Goal: Transaction & Acquisition: Purchase product/service

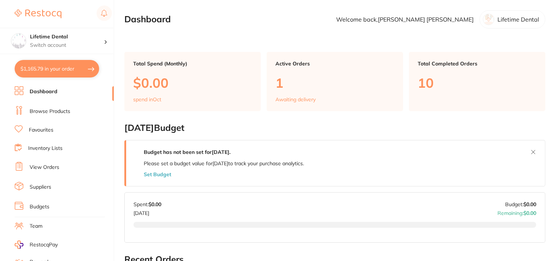
click at [67, 70] on button "$1,165.79 in your order" at bounding box center [57, 69] width 84 height 18
checkbox input "true"
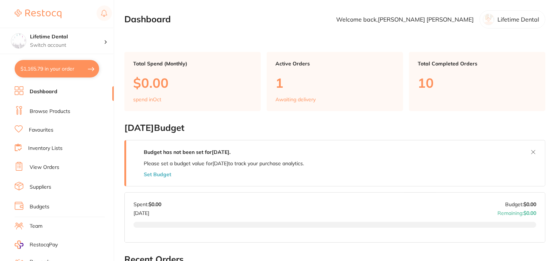
checkbox input "true"
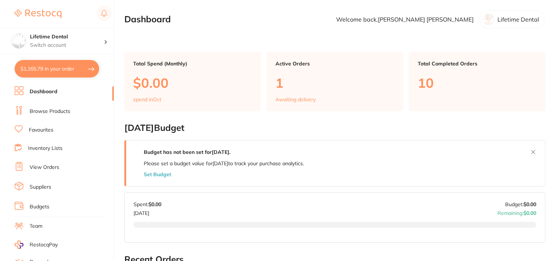
checkbox input "true"
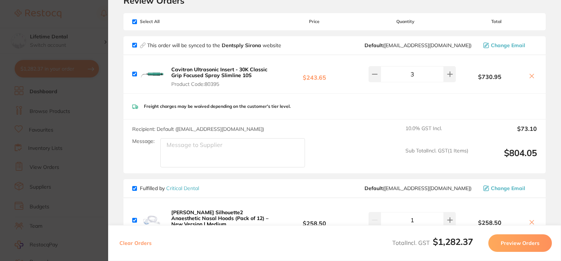
scroll to position [110, 0]
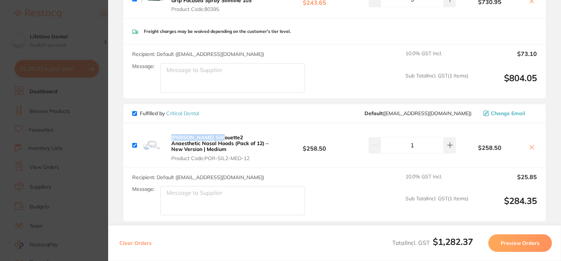
drag, startPoint x: 167, startPoint y: 135, endPoint x: 215, endPoint y: 135, distance: 47.9
click at [215, 135] on div "Porter Silhouette2 Anaesthetic Nasal Hoods (Pack of 12) – New Version | Medium …" at bounding box center [203, 145] width 142 height 32
copy b "Porter Silhouette2"
click at [82, 32] on section "Update RRP Set your pre negotiated price for this item. Item Agreed RRP (excl. …" at bounding box center [280, 130] width 561 height 261
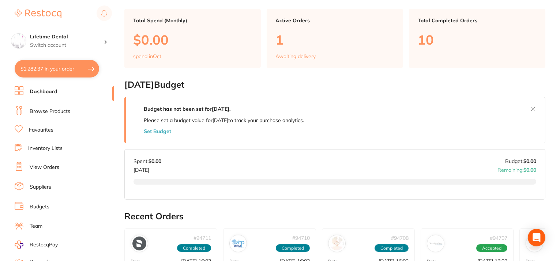
scroll to position [42, 0]
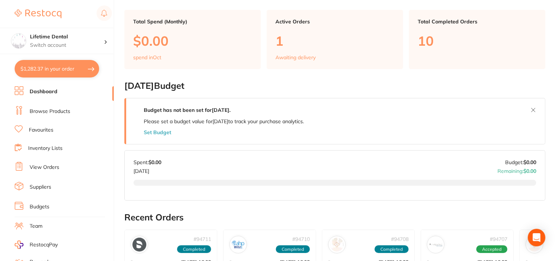
click at [48, 93] on link "Dashboard" at bounding box center [44, 91] width 28 height 7
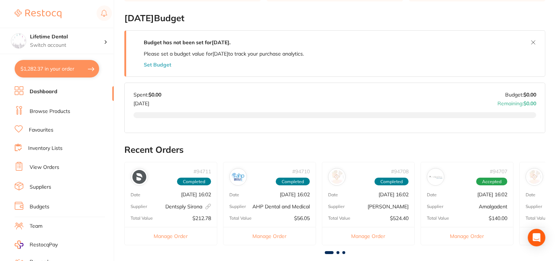
scroll to position [219, 0]
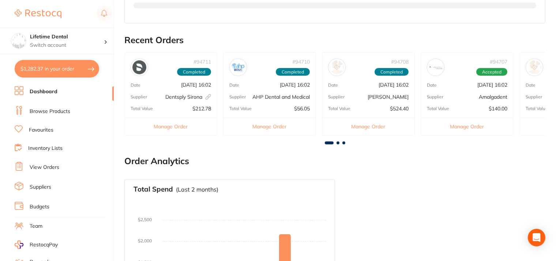
click at [455, 122] on button "Manage Order" at bounding box center [467, 126] width 92 height 18
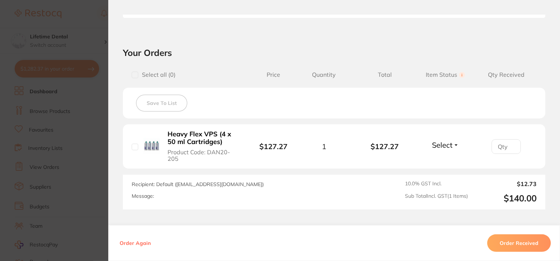
scroll to position [273, 0]
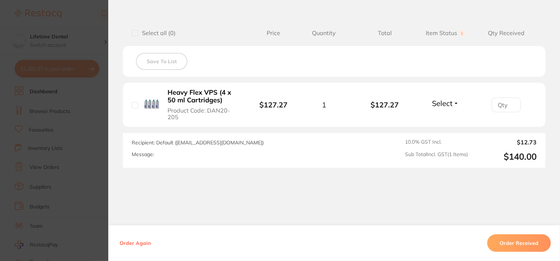
click at [94, 23] on section "Order ID: Restocq- 94707 Order Information Accepted Order Order Date Sept 25 20…" at bounding box center [280, 130] width 560 height 261
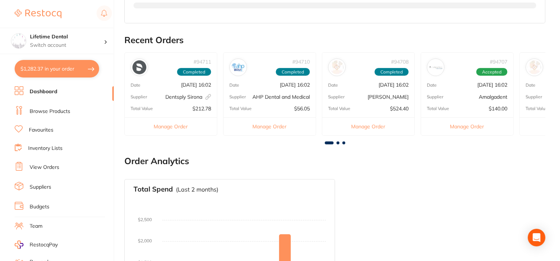
drag, startPoint x: 363, startPoint y: 113, endPoint x: 279, endPoint y: 109, distance: 83.4
click at [279, 109] on div "# 94711 Completed Date Sept 25 2025, 16:02 Supplier Dentsply Sirona This order …" at bounding box center [334, 96] width 421 height 89
click at [338, 142] on span at bounding box center [337, 142] width 3 height 3
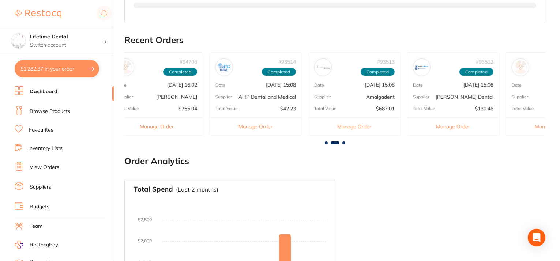
scroll to position [0, 421]
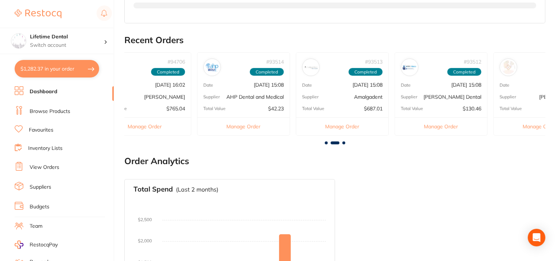
click at [339, 126] on button "Manage Order" at bounding box center [342, 126] width 92 height 18
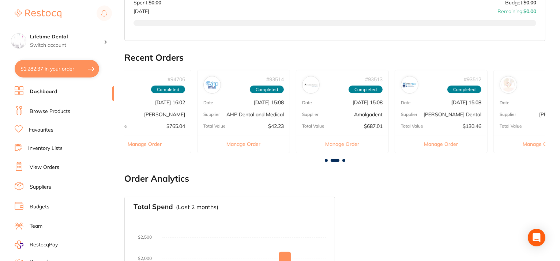
scroll to position [183, 0]
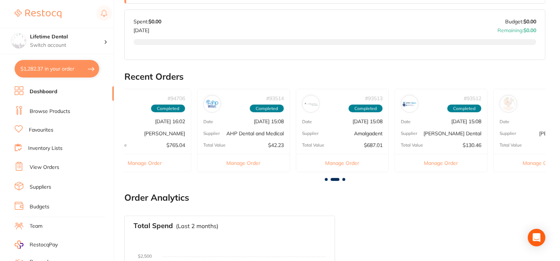
click at [41, 164] on link "View Orders" at bounding box center [45, 167] width 30 height 7
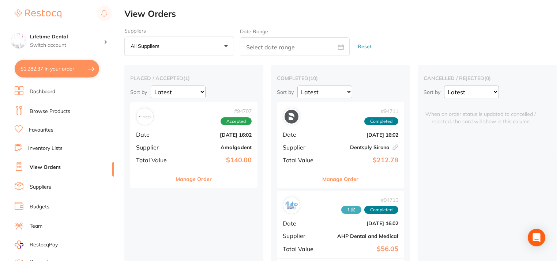
click at [200, 177] on button "Manage Order" at bounding box center [194, 179] width 36 height 18
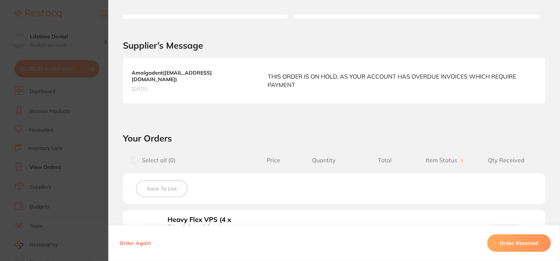
scroll to position [183, 0]
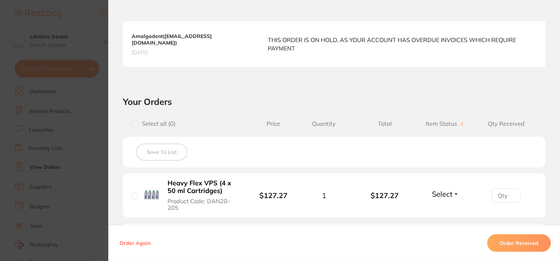
click at [175, 179] on b "Heavy Flex VPS (4 x 50 ml Cartridges)" at bounding box center [203, 186] width 72 height 15
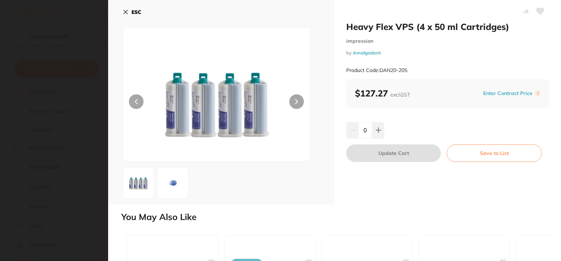
click at [127, 10] on icon at bounding box center [126, 12] width 6 height 6
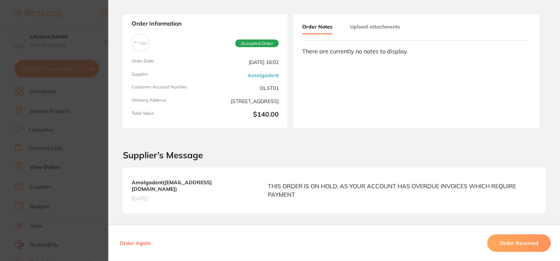
scroll to position [0, 0]
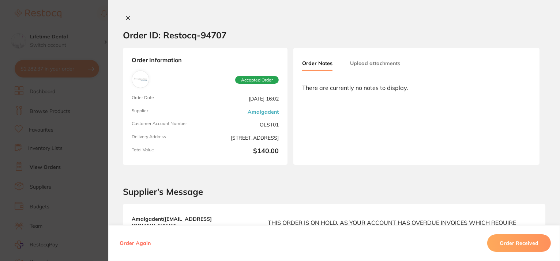
click at [126, 17] on icon at bounding box center [128, 18] width 4 height 4
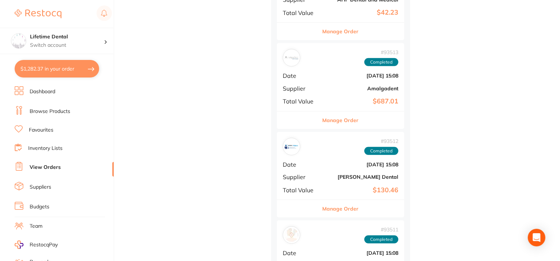
scroll to position [512, 0]
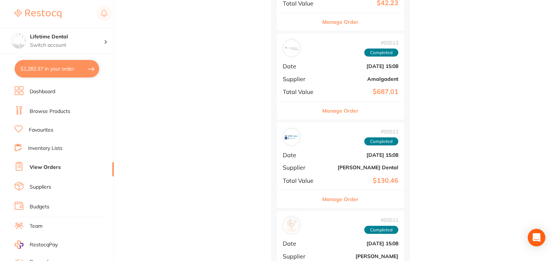
click at [336, 109] on button "Manage Order" at bounding box center [340, 111] width 36 height 18
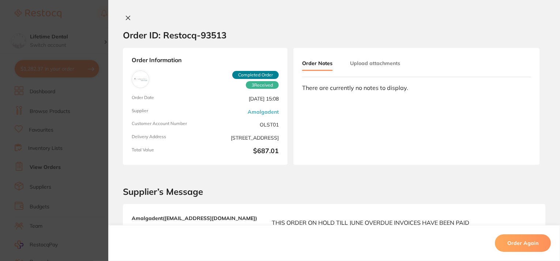
scroll to position [329, 0]
click at [125, 16] on icon at bounding box center [128, 18] width 6 height 6
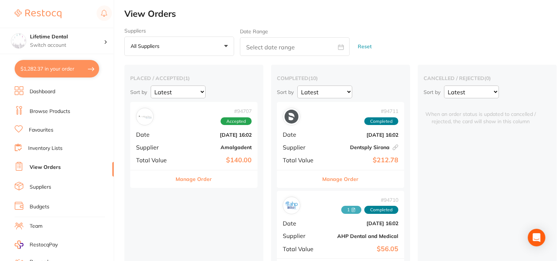
click at [205, 175] on button "Manage Order" at bounding box center [194, 179] width 36 height 18
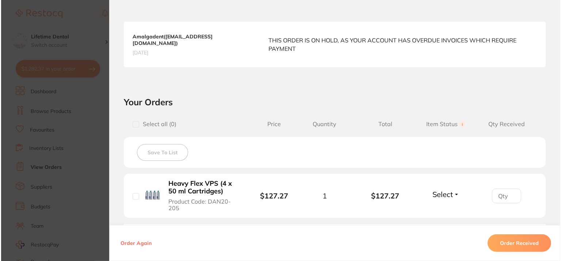
scroll to position [183, 0]
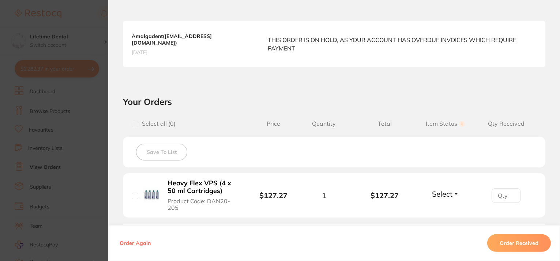
click at [156, 187] on img at bounding box center [152, 195] width 16 height 16
click at [183, 179] on b "Heavy Flex VPS (4 x 50 ml Cartridges)" at bounding box center [203, 186] width 72 height 15
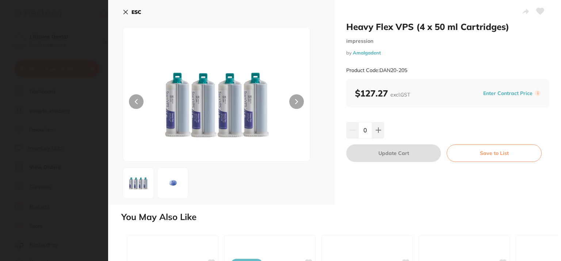
click at [123, 11] on icon at bounding box center [126, 12] width 6 height 6
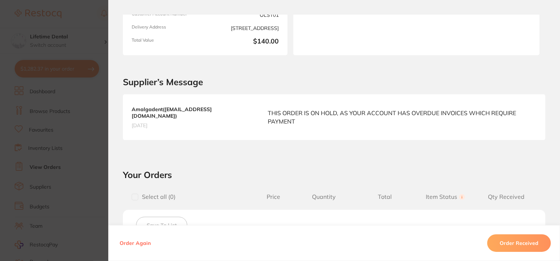
scroll to position [0, 0]
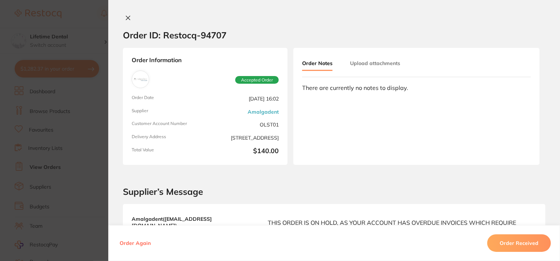
click at [127, 19] on icon at bounding box center [128, 18] width 6 height 6
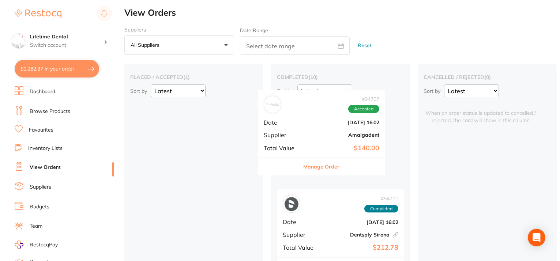
drag, startPoint x: 176, startPoint y: 146, endPoint x: 315, endPoint y: 139, distance: 139.4
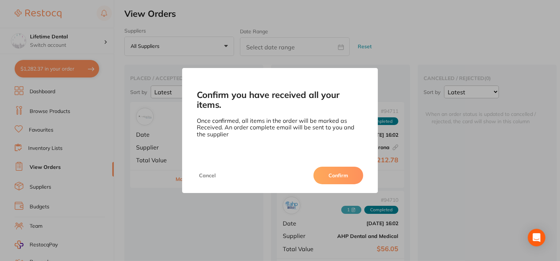
click at [334, 178] on button "Confirm" at bounding box center [338, 176] width 50 height 18
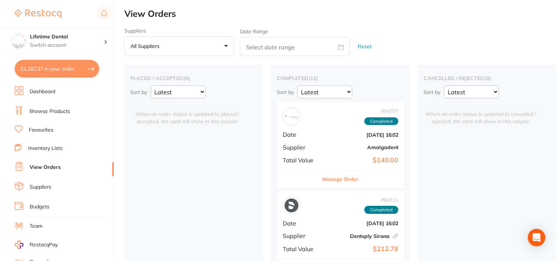
click at [45, 108] on link "Browse Products" at bounding box center [50, 111] width 41 height 7
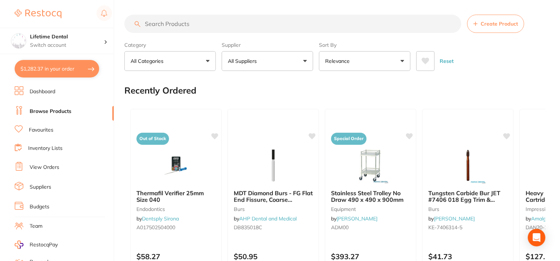
click at [216, 22] on input "search" at bounding box center [292, 24] width 337 height 18
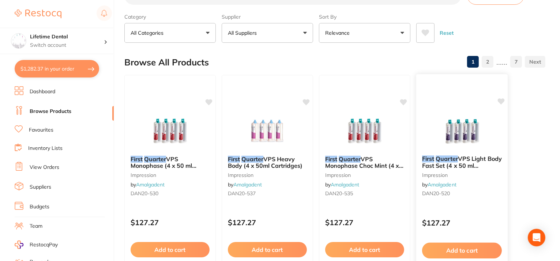
scroll to position [37, 0]
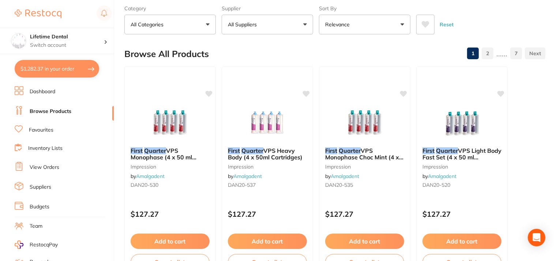
type input "first quarter"
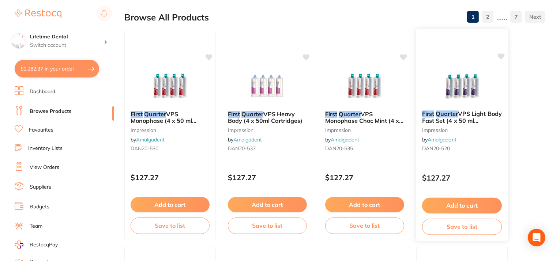
click at [454, 223] on button "Save to list" at bounding box center [462, 227] width 80 height 16
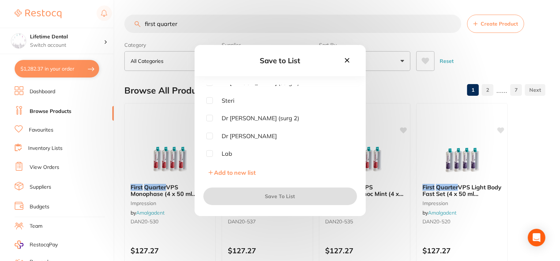
scroll to position [0, 0]
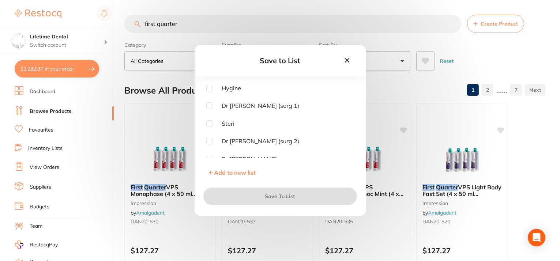
click at [208, 105] on input "checkbox" at bounding box center [209, 105] width 7 height 7
checkbox input "true"
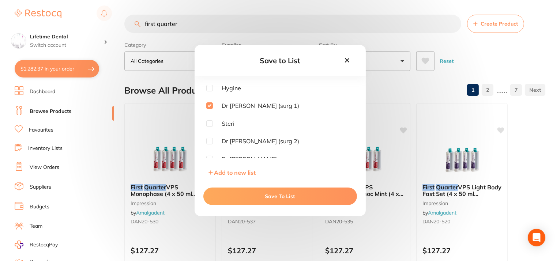
click at [249, 193] on button "Save To List" at bounding box center [280, 197] width 154 height 18
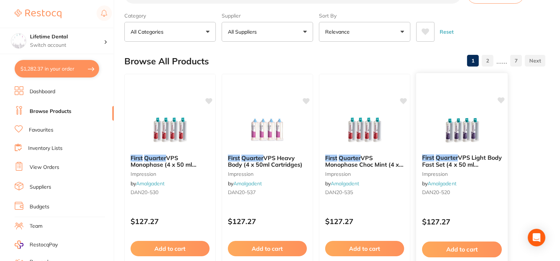
scroll to position [73, 0]
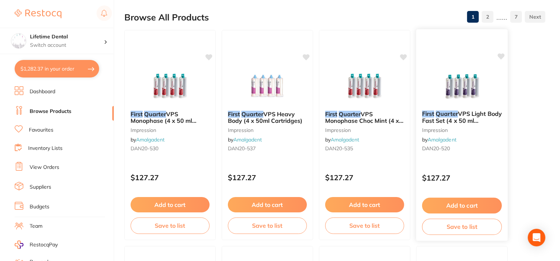
click at [465, 209] on button "Add to cart" at bounding box center [462, 206] width 80 height 16
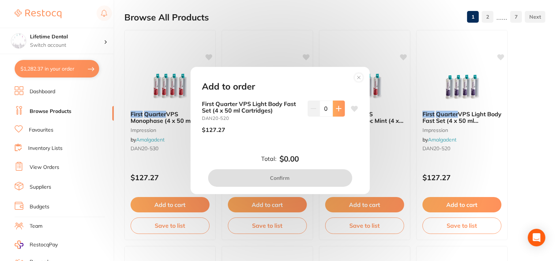
click at [333, 112] on button at bounding box center [339, 109] width 12 height 16
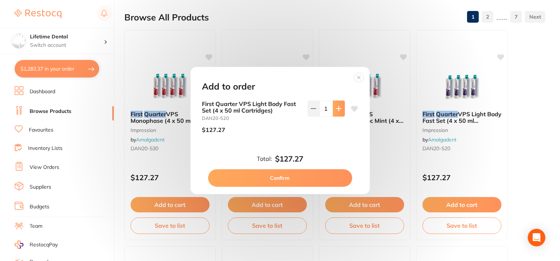
click at [333, 112] on button at bounding box center [339, 109] width 12 height 16
type input "2"
click at [307, 177] on button "Confirm" at bounding box center [280, 178] width 144 height 18
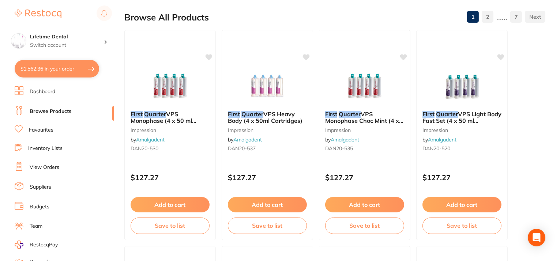
click at [49, 69] on button "$1,562.36 in your order" at bounding box center [57, 69] width 84 height 18
checkbox input "true"
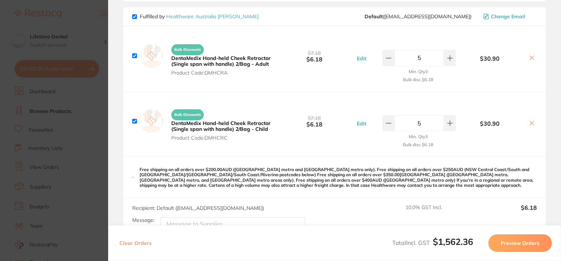
scroll to position [768, 0]
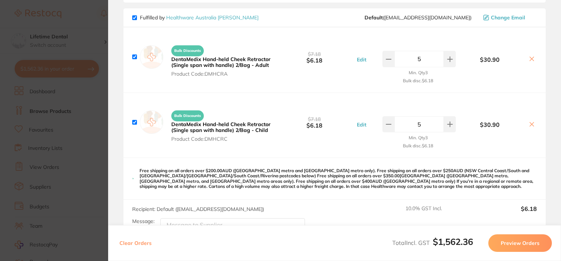
click at [135, 20] on input "checkbox" at bounding box center [134, 17] width 5 height 5
checkbox input "false"
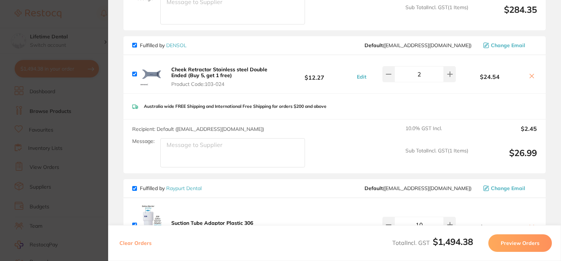
scroll to position [402, 0]
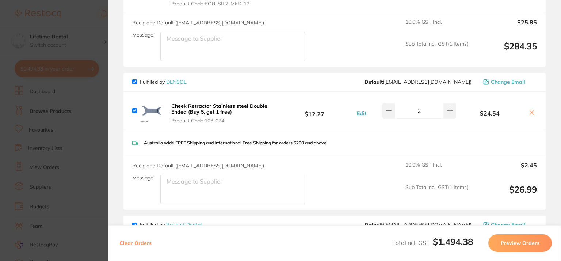
click at [134, 79] on input "checkbox" at bounding box center [134, 81] width 5 height 5
checkbox input "false"
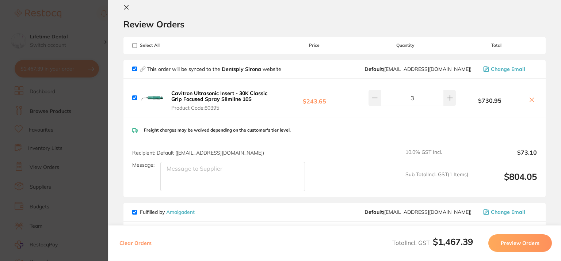
scroll to position [0, 0]
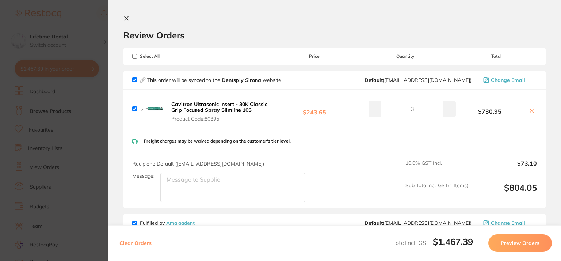
click at [98, 4] on section "Update RRP Set your pre negotiated price for this item. Item Agreed RRP (excl. …" at bounding box center [280, 130] width 561 height 261
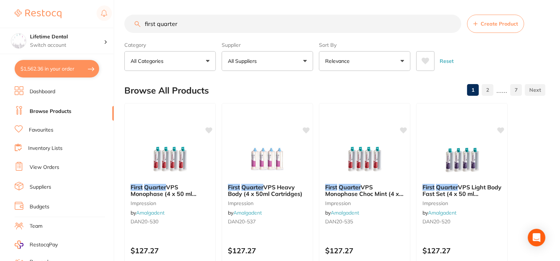
drag, startPoint x: 187, startPoint y: 23, endPoint x: 97, endPoint y: 23, distance: 89.9
click at [97, 23] on div "$1,562.36 Lifetime Dental Switch account Lifetime Dental $1,562.36 in your orde…" at bounding box center [280, 130] width 560 height 261
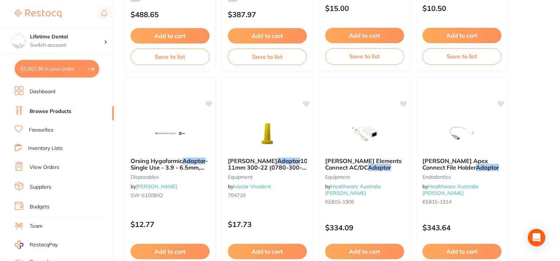
scroll to position [1133, 0]
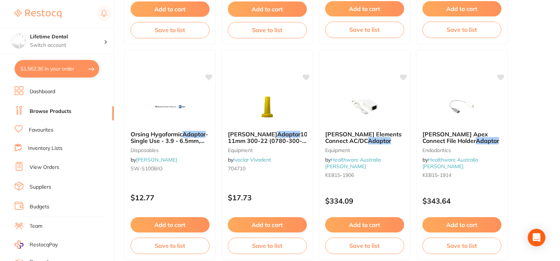
type input "306 suction adaptor"
click at [35, 184] on link "Suppliers" at bounding box center [41, 186] width 22 height 7
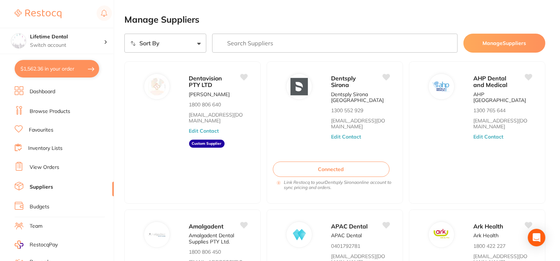
click at [268, 44] on input "search" at bounding box center [334, 43] width 245 height 19
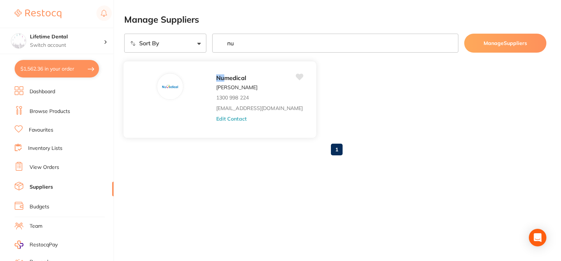
type input "nu"
click at [216, 116] on button "Edit Contact" at bounding box center [231, 119] width 30 height 6
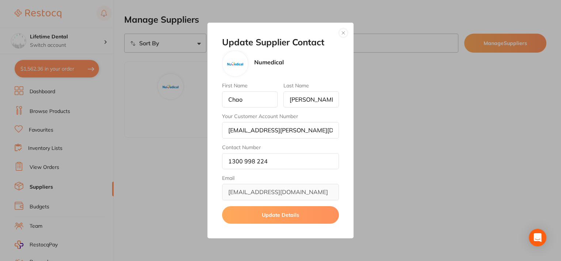
click at [344, 31] on button "button" at bounding box center [343, 33] width 9 height 9
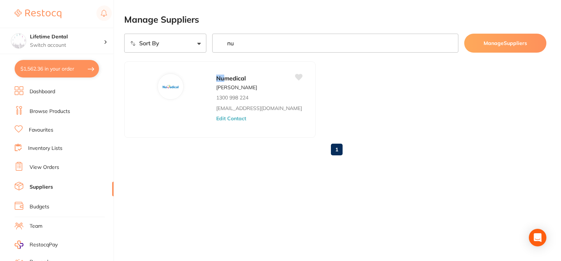
click at [41, 108] on link "Browse Products" at bounding box center [50, 111] width 41 height 7
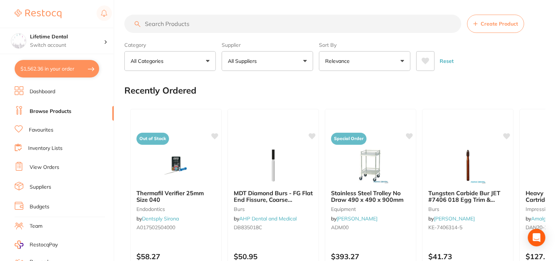
click at [184, 24] on input "search" at bounding box center [292, 24] width 337 height 18
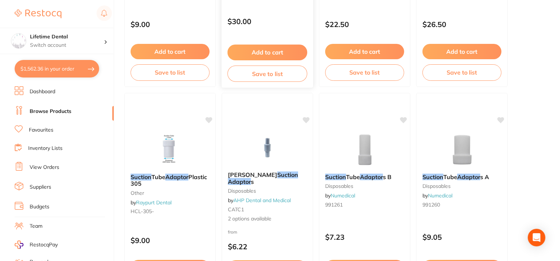
scroll to position [475, 0]
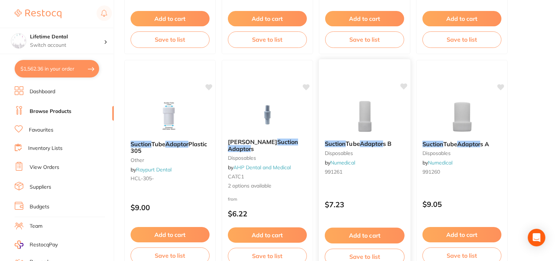
type input "306 suction adaptor"
click at [373, 143] on em "Adaptor" at bounding box center [371, 143] width 23 height 7
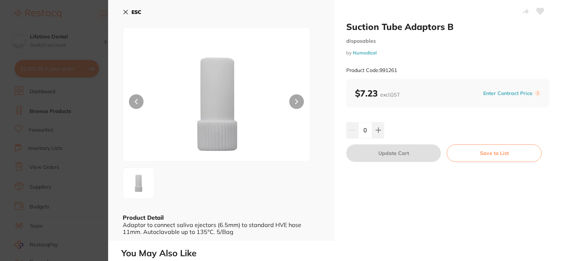
scroll to position [37, 0]
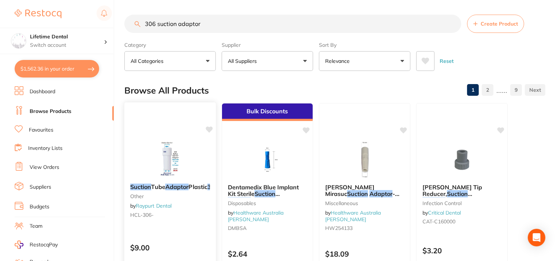
click at [174, 160] on img at bounding box center [170, 159] width 48 height 37
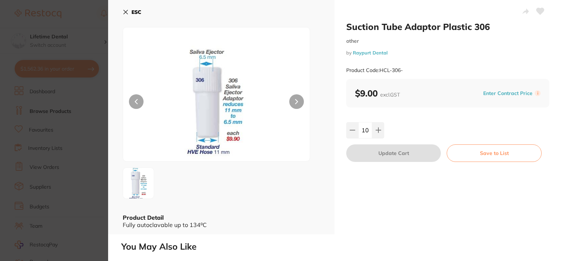
click at [127, 11] on icon at bounding box center [126, 12] width 6 height 6
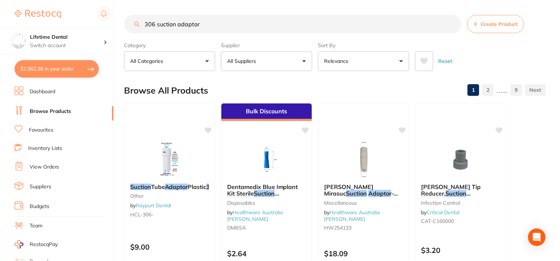
scroll to position [1, 0]
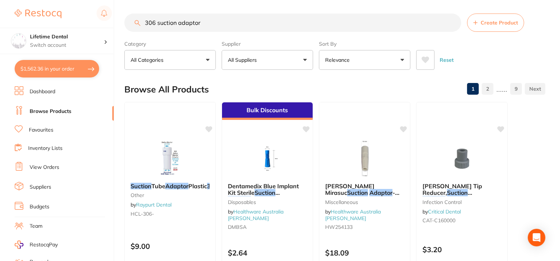
scroll to position [1, 0]
click at [58, 66] on button "$1,562.36 in your order" at bounding box center [57, 69] width 84 height 18
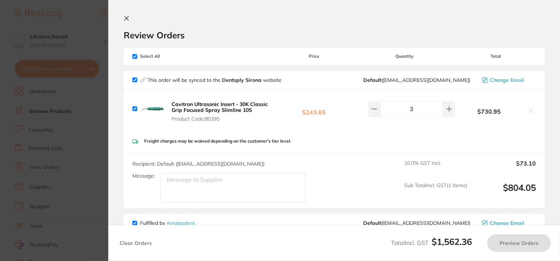
checkbox input "true"
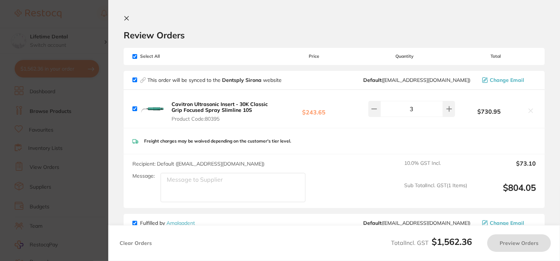
checkbox input "true"
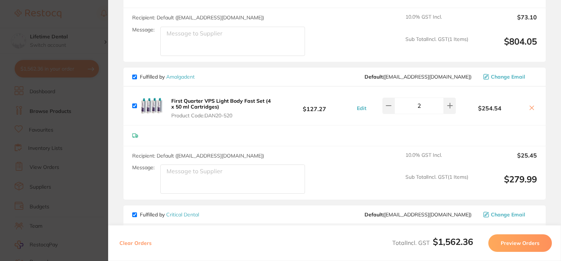
scroll to position [0, 0]
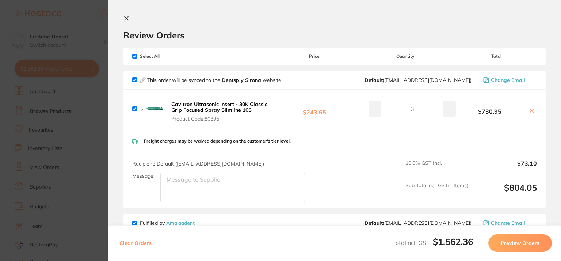
click at [97, 29] on section "Update RRP Set your pre negotiated price for this item. Item Agreed RRP (excl. …" at bounding box center [280, 130] width 561 height 261
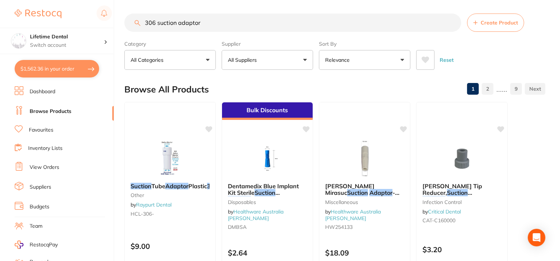
drag, startPoint x: 208, startPoint y: 24, endPoint x: 69, endPoint y: 18, distance: 139.8
click at [71, 18] on div "$1,562.36 Lifetime Dental Switch account Lifetime Dental $1,562.36 in your orde…" at bounding box center [280, 129] width 560 height 261
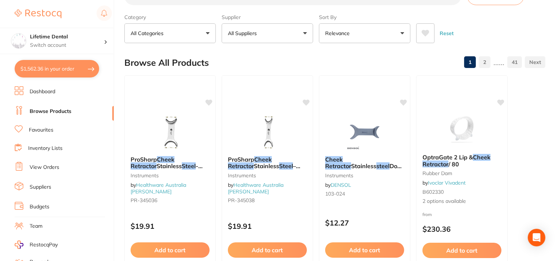
scroll to position [0, 0]
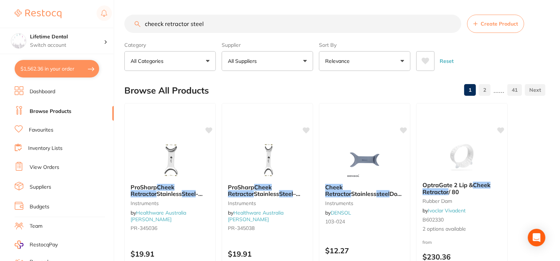
click at [253, 59] on p "All Suppliers" at bounding box center [244, 60] width 32 height 7
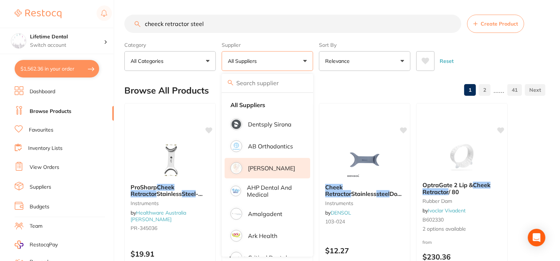
click at [262, 169] on p "[PERSON_NAME]" at bounding box center [271, 168] width 47 height 7
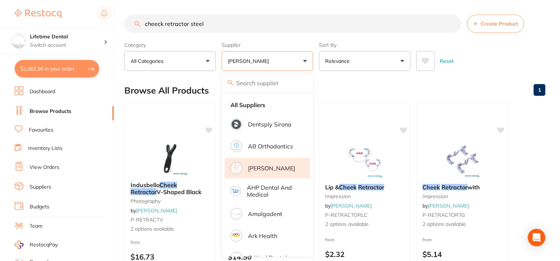
click at [219, 24] on input "cheeck retractor steel" at bounding box center [292, 24] width 337 height 18
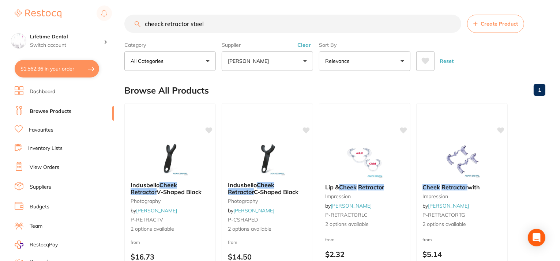
click at [208, 23] on input "cheeck retractor steel" at bounding box center [292, 24] width 337 height 18
type input "cheeck retractors"
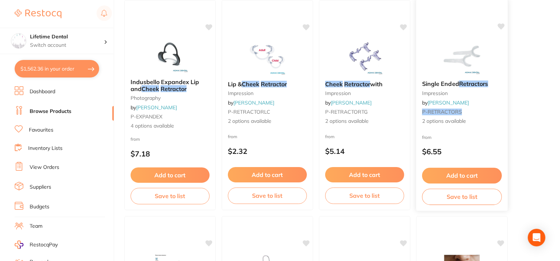
scroll to position [329, 0]
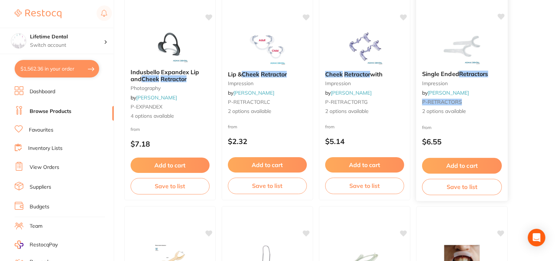
click at [453, 57] on img at bounding box center [462, 46] width 48 height 37
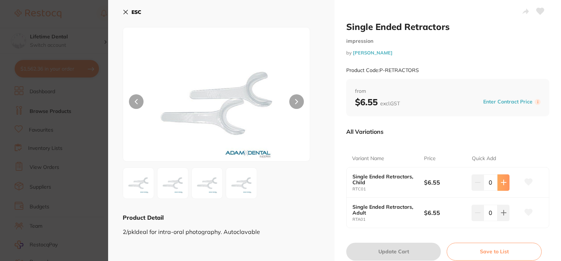
click at [503, 183] on icon at bounding box center [504, 182] width 6 height 6
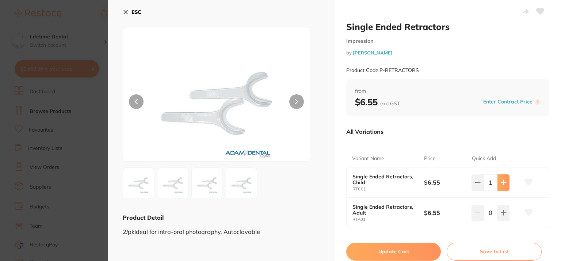
click at [503, 183] on icon at bounding box center [504, 182] width 6 height 6
type input "2"
click at [502, 213] on icon at bounding box center [504, 213] width 5 height 5
type input "2"
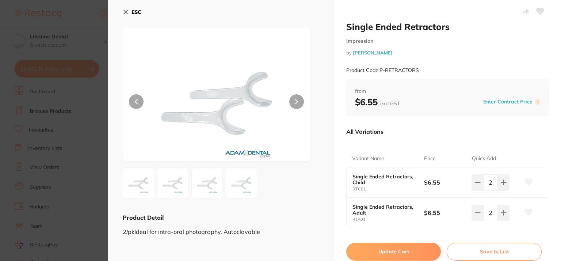
click at [417, 251] on button "Update Cart" at bounding box center [394, 252] width 95 height 18
checkbox input "false"
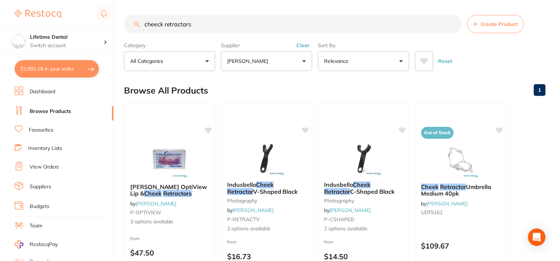
scroll to position [329, 0]
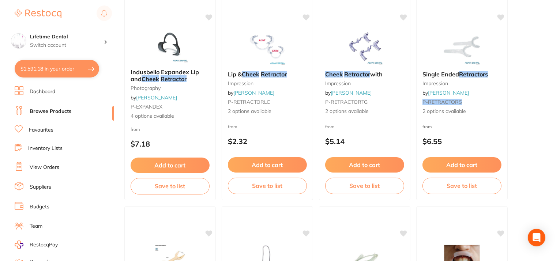
drag, startPoint x: 49, startPoint y: 67, endPoint x: 78, endPoint y: 19, distance: 56.0
drag, startPoint x: 78, startPoint y: 19, endPoint x: 37, endPoint y: 10, distance: 41.5
type input "5"
checkbox input "false"
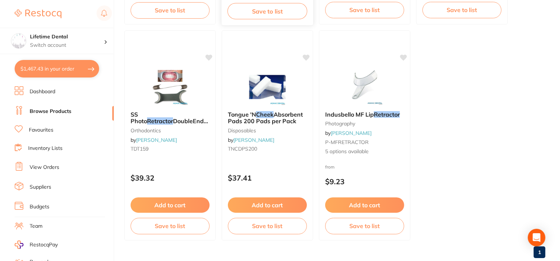
scroll to position [731, 0]
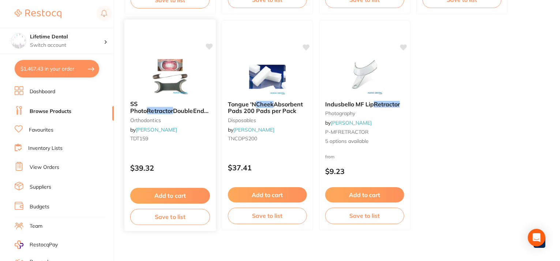
click at [165, 107] on em "Retractor" at bounding box center [160, 110] width 26 height 7
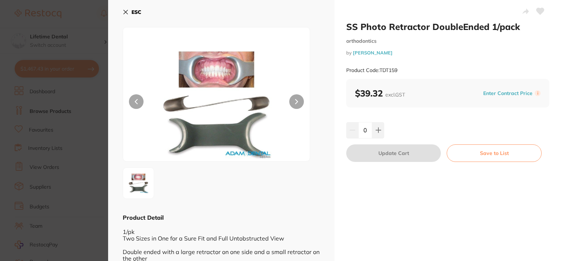
click at [126, 10] on icon at bounding box center [126, 12] width 6 height 6
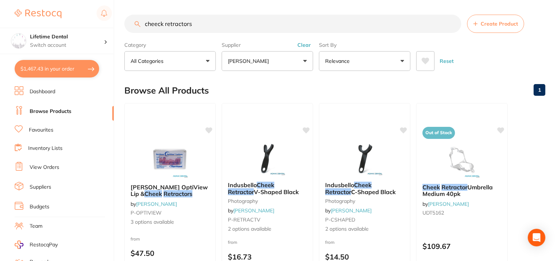
drag, startPoint x: 189, startPoint y: 24, endPoint x: 123, endPoint y: 26, distance: 66.2
click at [123, 26] on div "$1,467.43 Lifetime Dental Switch account Lifetime Dental $1,467.43 in your orde…" at bounding box center [280, 130] width 560 height 261
click at [207, 24] on input "cheeck retractors" at bounding box center [292, 24] width 337 height 18
drag, startPoint x: 197, startPoint y: 23, endPoint x: 130, endPoint y: 23, distance: 66.5
click at [130, 23] on input "cheeck retractors" at bounding box center [292, 24] width 337 height 18
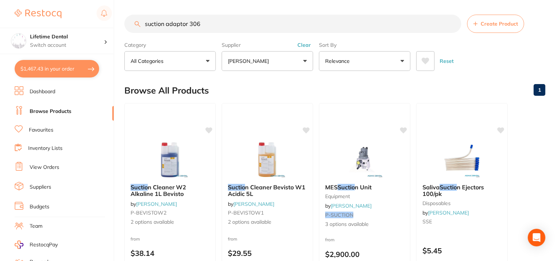
type input "suction adaptor 306"
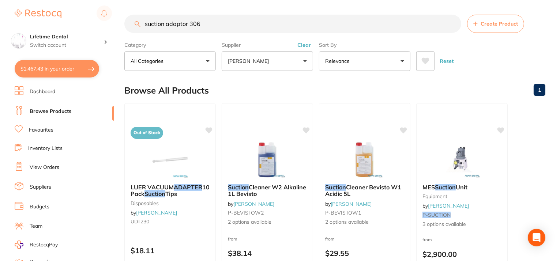
drag, startPoint x: 203, startPoint y: 23, endPoint x: 98, endPoint y: 23, distance: 104.5
click at [98, 23] on div "$1,467.43 Lifetime Dental Switch account Lifetime Dental $1,467.43 in your orde…" at bounding box center [280, 130] width 560 height 261
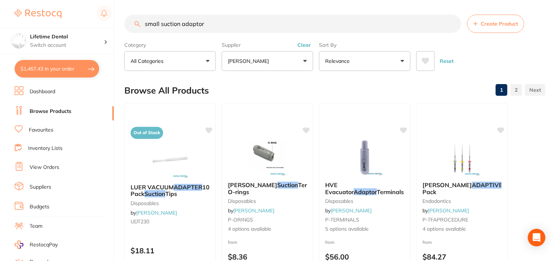
click at [142, 24] on input "small suction adaptor" at bounding box center [292, 24] width 337 height 18
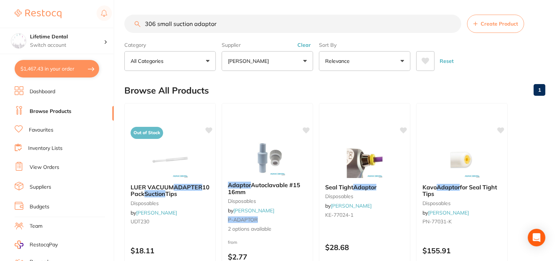
type input "306 small suction adaptor"
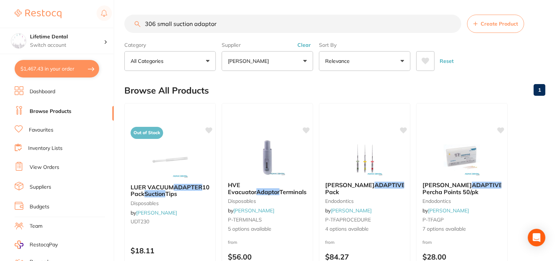
click at [250, 67] on button "[PERSON_NAME]" at bounding box center [267, 61] width 91 height 20
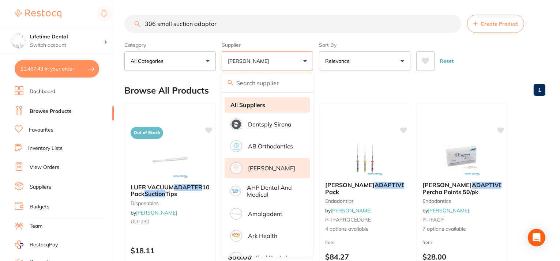
click at [251, 105] on strong "All Suppliers" at bounding box center [247, 105] width 35 height 7
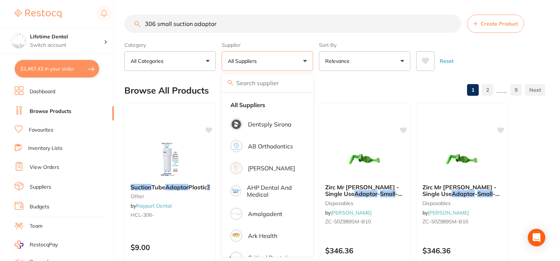
click at [383, 91] on div "Browse All Products 1 2 ...... 9" at bounding box center [334, 90] width 421 height 24
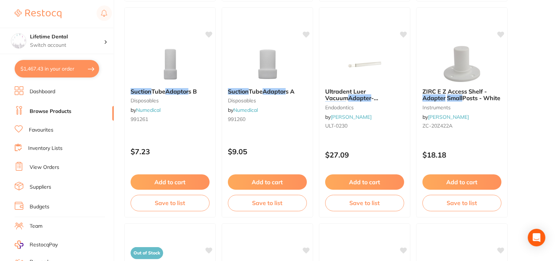
scroll to position [731, 0]
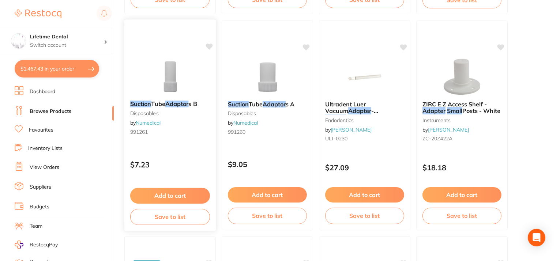
click at [183, 103] on em "Adaptor" at bounding box center [176, 103] width 23 height 7
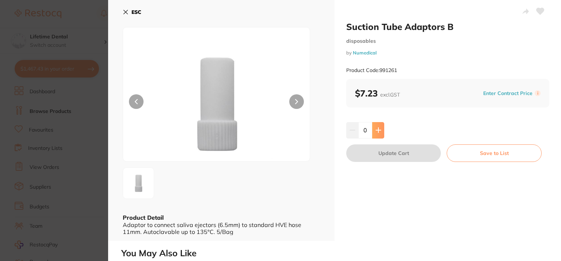
click at [377, 128] on icon at bounding box center [378, 130] width 5 height 5
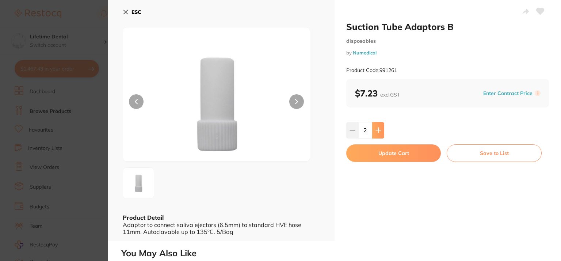
click at [377, 128] on icon at bounding box center [378, 130] width 5 height 5
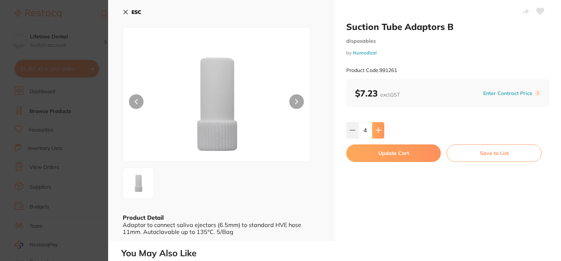
click at [377, 128] on icon at bounding box center [378, 130] width 5 height 5
click at [377, 128] on icon at bounding box center [379, 130] width 6 height 6
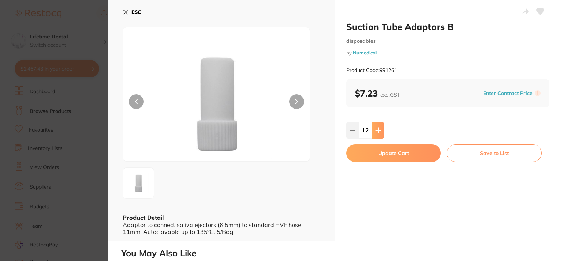
click at [377, 128] on icon at bounding box center [379, 130] width 6 height 6
type input "15"
click at [504, 155] on button "Save to List" at bounding box center [494, 153] width 95 height 18
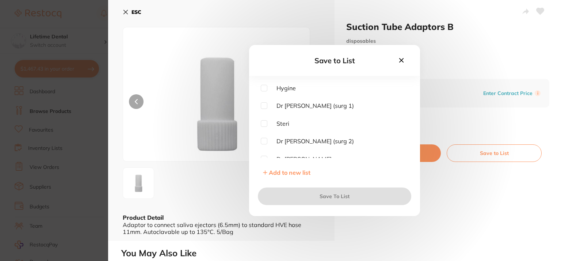
click at [265, 88] on input "checkbox" at bounding box center [264, 88] width 7 height 7
checkbox input "true"
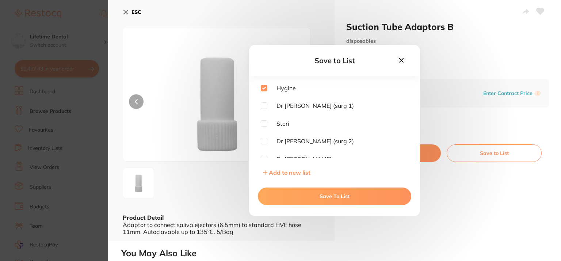
click at [304, 197] on button "Save To List" at bounding box center [335, 197] width 154 height 18
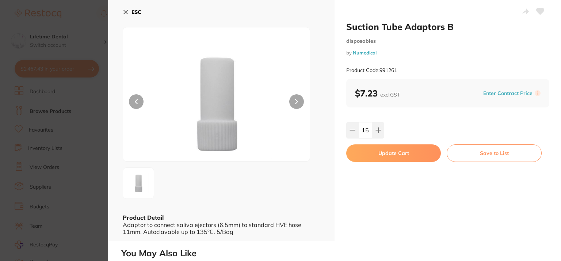
click at [380, 154] on button "Update Cart" at bounding box center [394, 153] width 95 height 18
checkbox input "true"
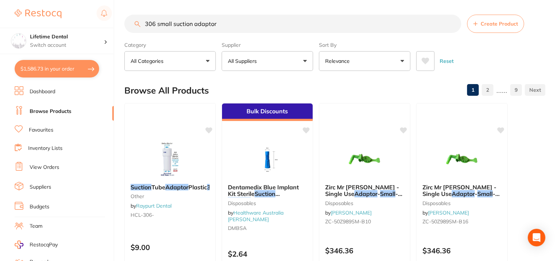
click at [58, 69] on button "$1,586.73 in your order" at bounding box center [57, 69] width 84 height 18
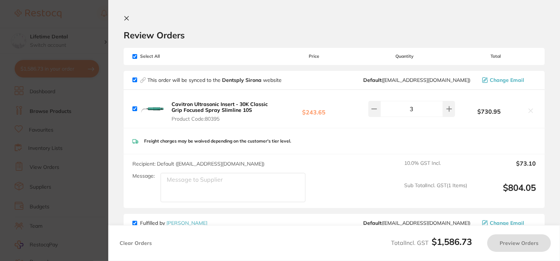
checkbox input "true"
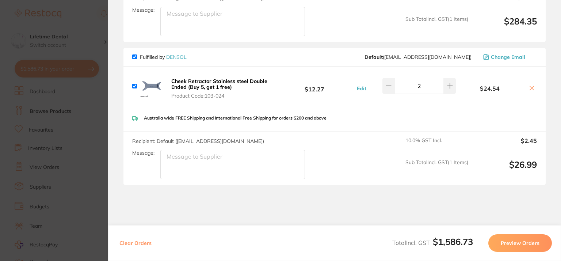
scroll to position [768, 0]
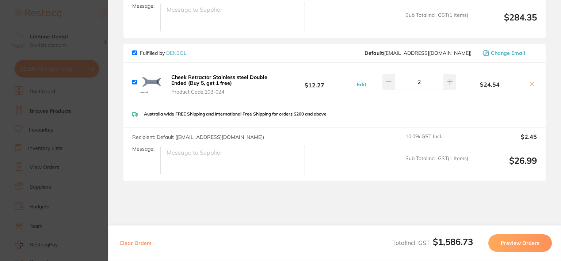
drag, startPoint x: 171, startPoint y: 68, endPoint x: 224, endPoint y: 68, distance: 52.6
click at [224, 74] on b "Cheek Retractor Stainless steel Double Ended (Buy 5, get 1 free)" at bounding box center [219, 80] width 96 height 12
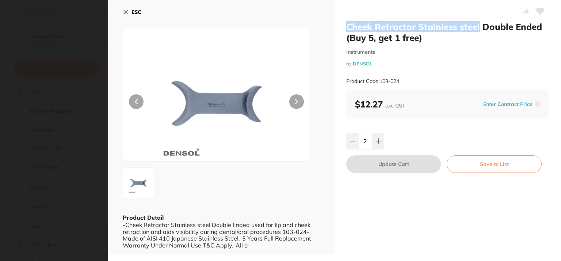
drag, startPoint x: 357, startPoint y: 26, endPoint x: 478, endPoint y: 28, distance: 121.4
click at [478, 28] on h2 "Cheek Retractor Stainless steel Double Ended (Buy 5, get 1 free)" at bounding box center [448, 32] width 203 height 22
click at [130, 11] on button "ESC" at bounding box center [132, 12] width 19 height 12
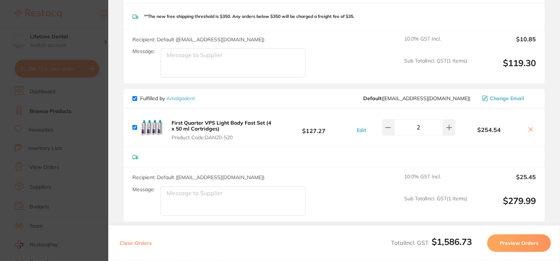
scroll to position [366, 0]
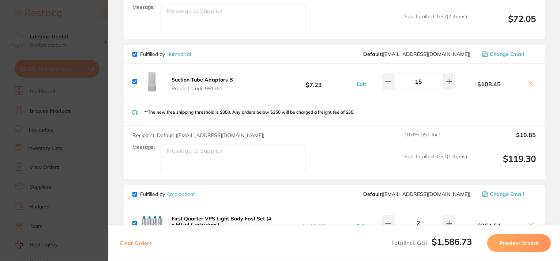
click at [90, 30] on section "Update RRP Set your pre negotiated price for this item. Item Agreed RRP (excl. …" at bounding box center [280, 130] width 560 height 261
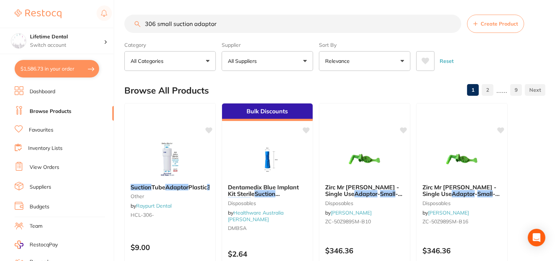
click at [278, 58] on button "All Suppliers" at bounding box center [267, 61] width 91 height 20
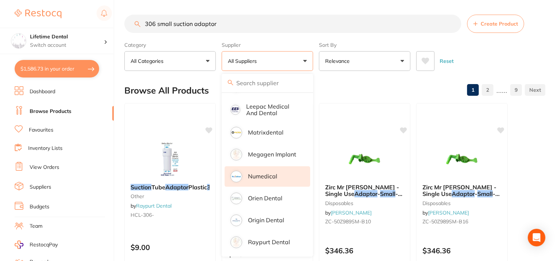
scroll to position [292, 0]
click at [267, 171] on p "Numedical" at bounding box center [262, 174] width 29 height 7
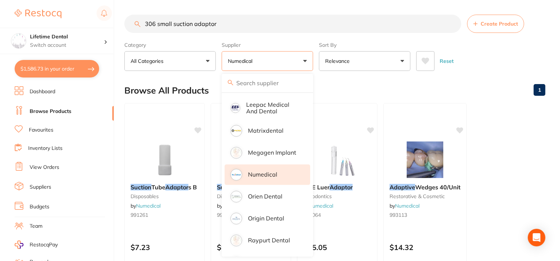
click at [418, 86] on div "Browse All Products 1" at bounding box center [334, 90] width 421 height 24
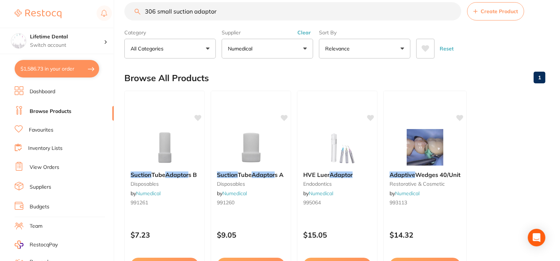
scroll to position [0, 0]
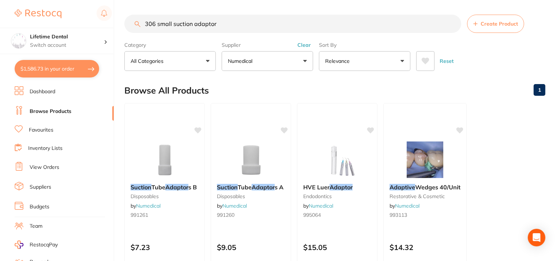
drag, startPoint x: 224, startPoint y: 19, endPoint x: 96, endPoint y: 11, distance: 128.1
click at [96, 11] on div "$1,586.73 Lifetime Dental Switch account Lifetime Dental $1,586.73 in your orde…" at bounding box center [280, 130] width 560 height 261
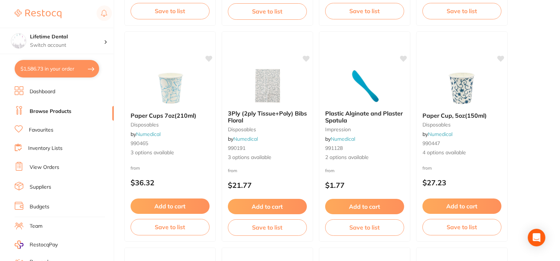
scroll to position [512, 0]
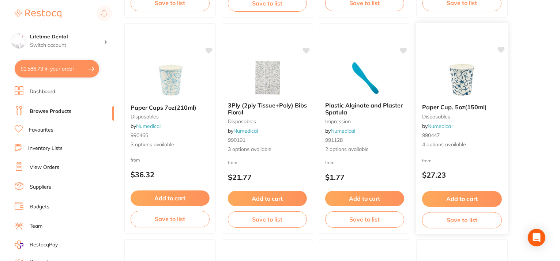
click at [456, 91] on img at bounding box center [462, 79] width 48 height 37
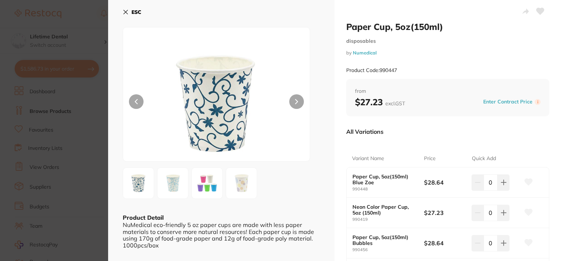
click at [125, 13] on icon at bounding box center [126, 12] width 6 height 6
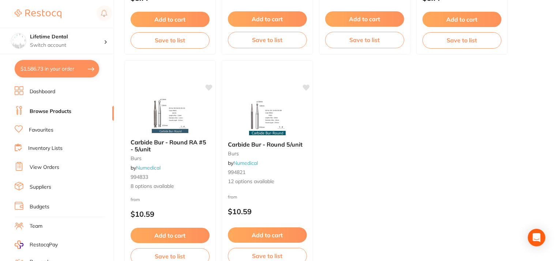
scroll to position [2898, 0]
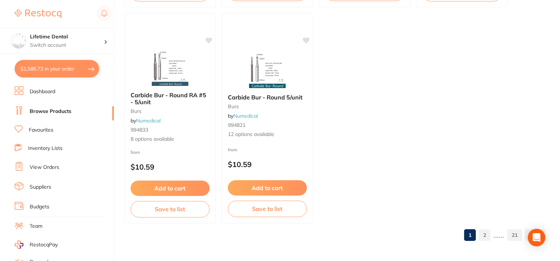
click at [481, 231] on link "2" at bounding box center [484, 235] width 12 height 15
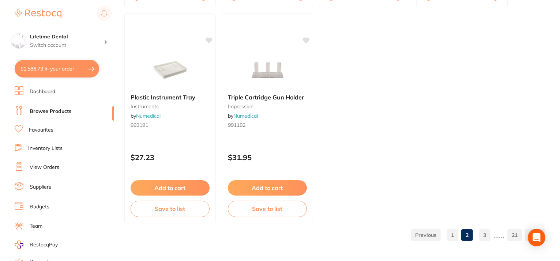
click at [483, 234] on link "3" at bounding box center [484, 235] width 12 height 15
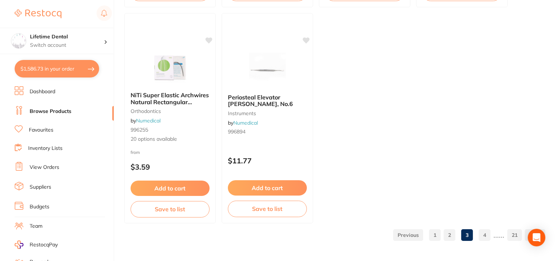
click at [484, 233] on link "4" at bounding box center [484, 235] width 12 height 15
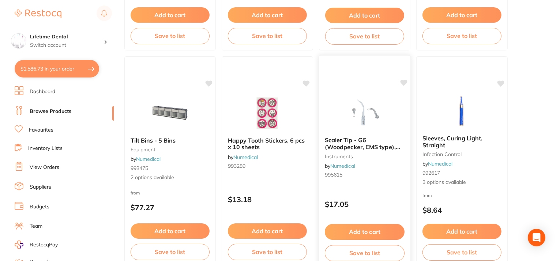
scroll to position [1572, 0]
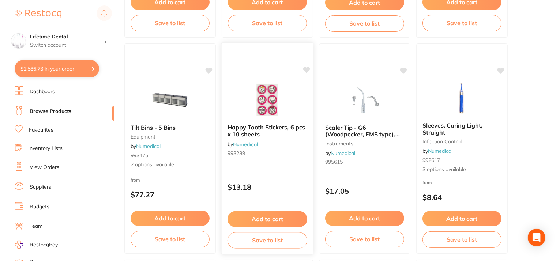
click at [291, 125] on span "Happy Tooth Stickers, 6 pcs x 10 sheets" at bounding box center [265, 131] width 77 height 14
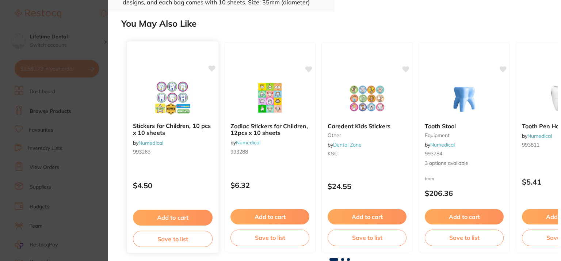
scroll to position [193, 0]
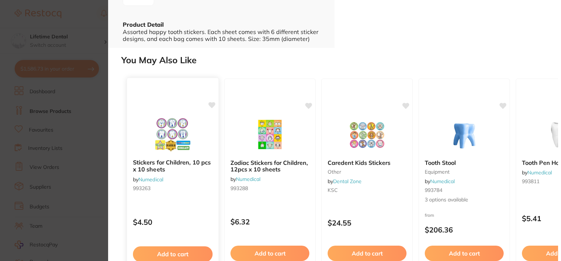
click at [183, 256] on button "Add to cart" at bounding box center [173, 254] width 80 height 16
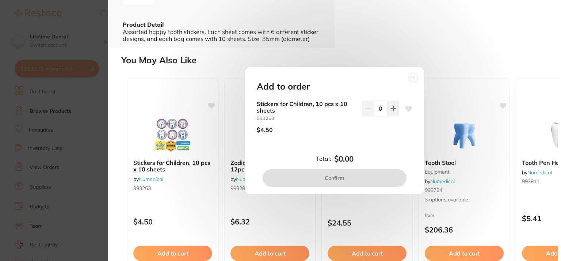
click at [398, 107] on div "Stickers for Children, 10 pcs x 10 sheets 993263 $4.50 0" at bounding box center [335, 120] width 156 height 39
click at [409, 76] on circle at bounding box center [413, 77] width 9 height 9
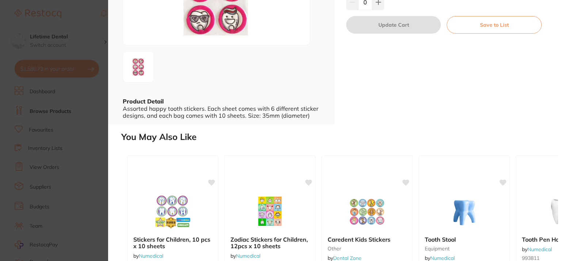
scroll to position [0, 0]
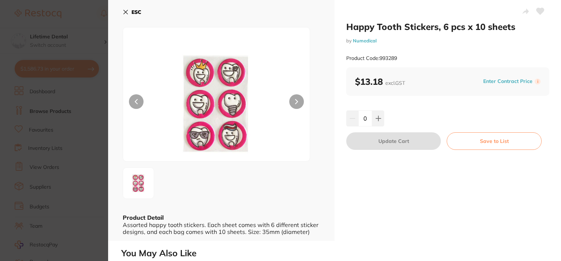
click at [124, 13] on icon at bounding box center [126, 12] width 6 height 6
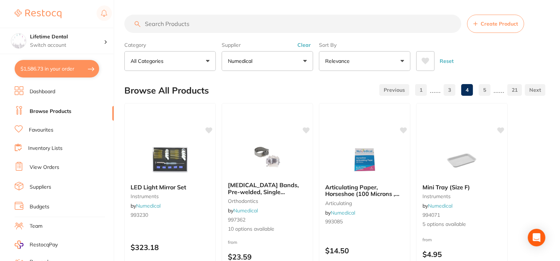
click at [239, 24] on input "search" at bounding box center [292, 24] width 337 height 18
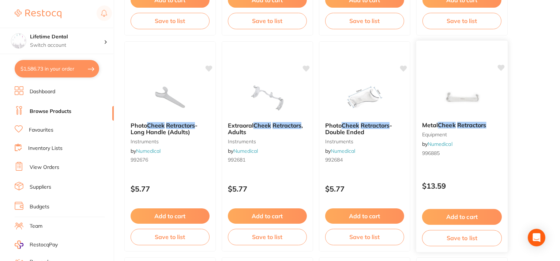
scroll to position [256, 0]
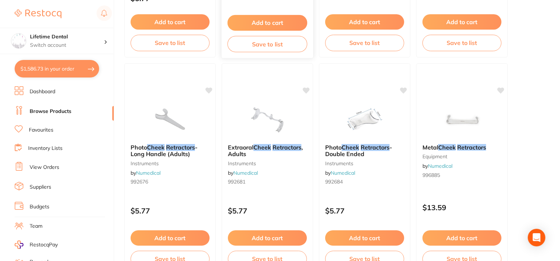
type input "cheek retractors"
checkbox input "false"
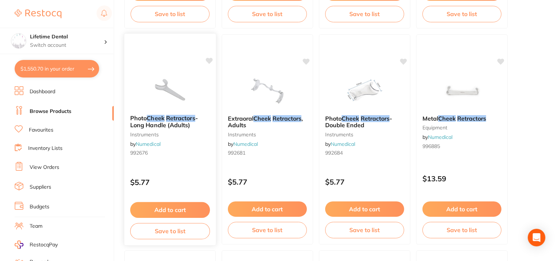
scroll to position [292, 0]
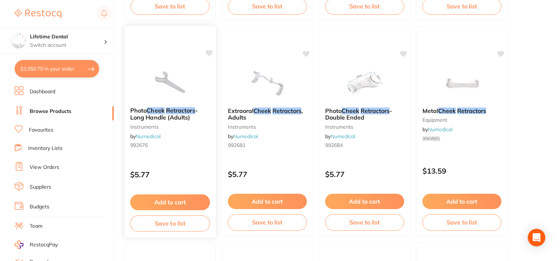
click at [159, 204] on button "Add to cart" at bounding box center [170, 202] width 80 height 16
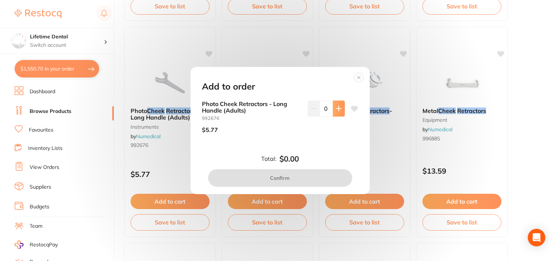
click at [338, 109] on icon at bounding box center [339, 109] width 6 height 6
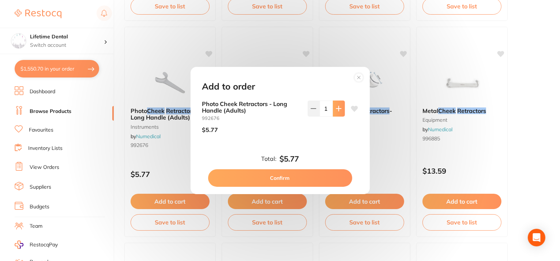
click at [338, 109] on icon at bounding box center [339, 109] width 6 height 6
type input "5"
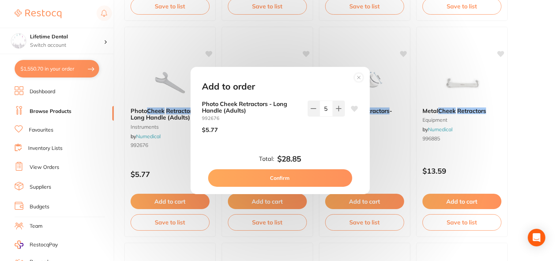
click at [299, 177] on button "Confirm" at bounding box center [280, 178] width 144 height 18
checkbox input "true"
checkbox input "false"
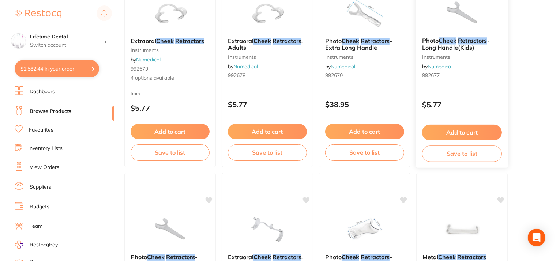
scroll to position [110, 0]
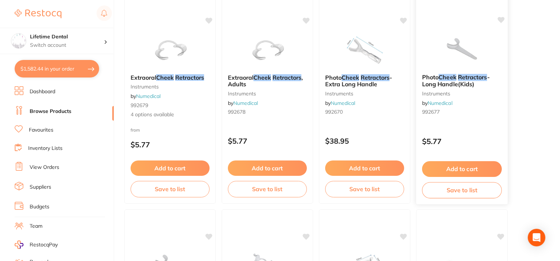
click at [443, 171] on button "Add to cart" at bounding box center [462, 169] width 80 height 16
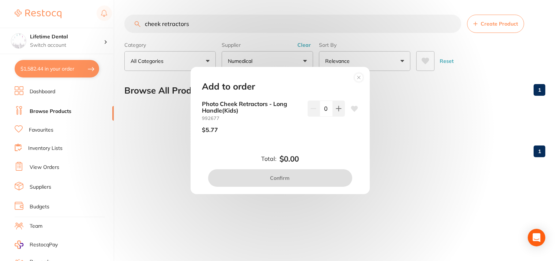
scroll to position [0, 0]
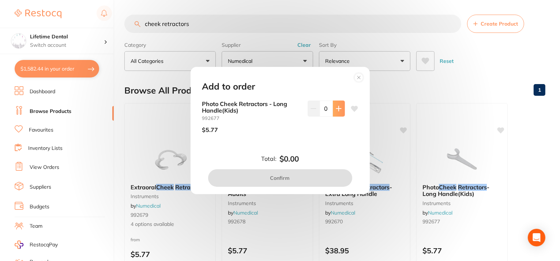
click at [336, 109] on icon at bounding box center [339, 109] width 6 height 6
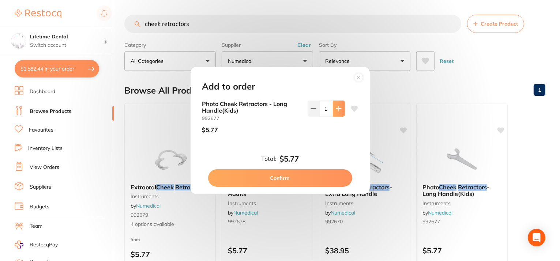
click at [336, 109] on icon at bounding box center [339, 109] width 6 height 6
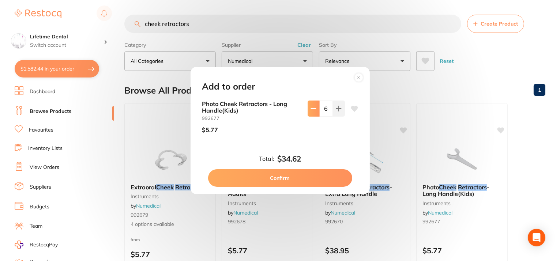
click at [314, 106] on icon at bounding box center [313, 109] width 6 height 6
type input "5"
click at [303, 178] on button "Confirm" at bounding box center [280, 178] width 144 height 18
checkbox input "false"
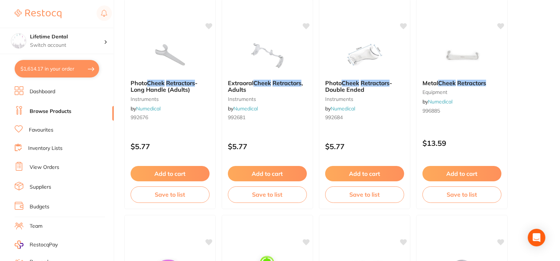
scroll to position [300, 0]
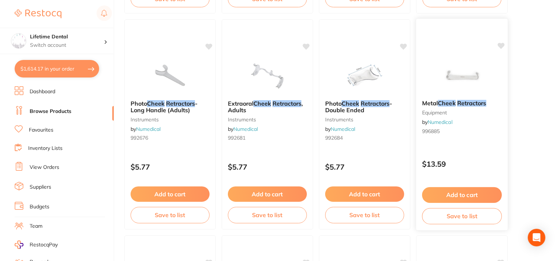
click at [463, 102] on em "Retractors" at bounding box center [471, 102] width 29 height 7
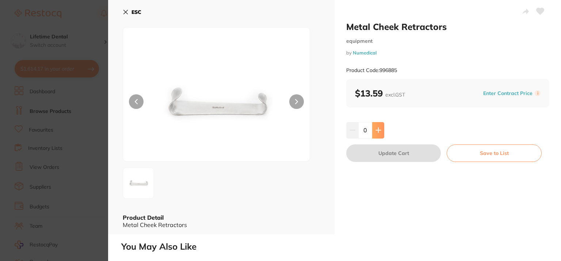
click at [380, 132] on icon at bounding box center [379, 130] width 6 height 6
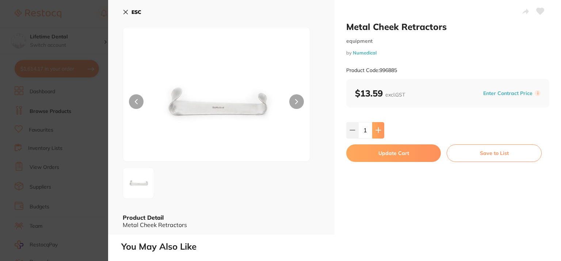
click at [380, 132] on icon at bounding box center [379, 130] width 6 height 6
type input "2"
click at [389, 152] on button "Update Cart" at bounding box center [394, 153] width 95 height 18
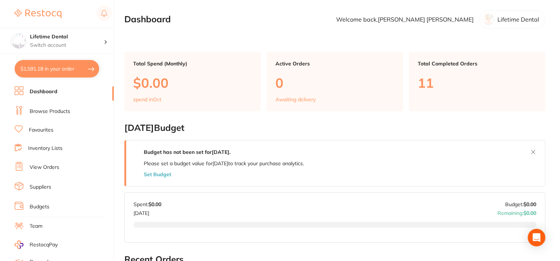
click at [45, 67] on button "$1,591.18 in your order" at bounding box center [57, 69] width 84 height 18
checkbox input "true"
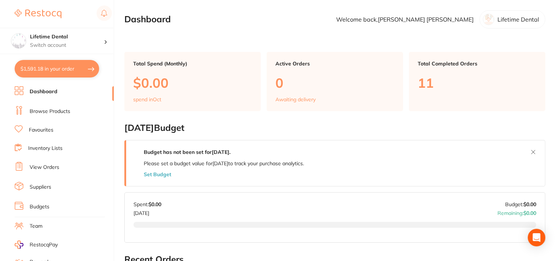
checkbox input "true"
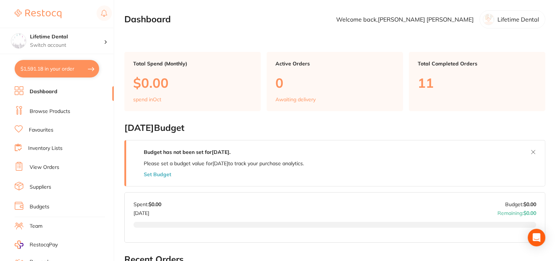
checkbox input "true"
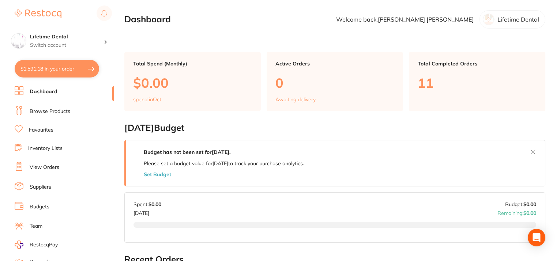
checkbox input "true"
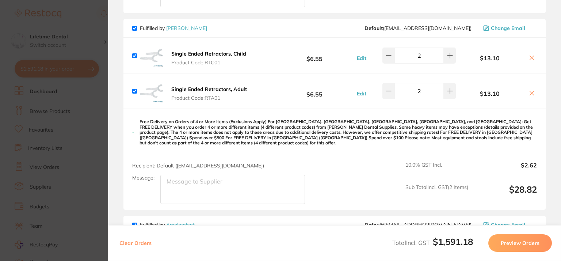
scroll to position [183, 0]
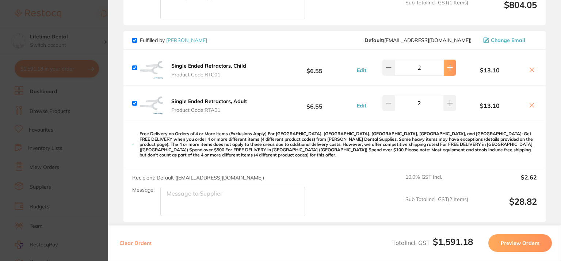
click at [451, 69] on icon at bounding box center [450, 68] width 6 height 6
type input "5"
click at [452, 106] on button at bounding box center [450, 103] width 12 height 16
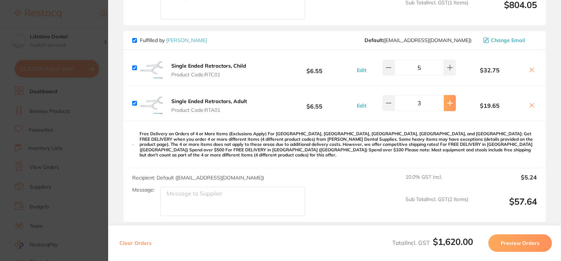
click at [452, 106] on button at bounding box center [450, 103] width 12 height 16
click at [452, 105] on icon at bounding box center [450, 103] width 6 height 6
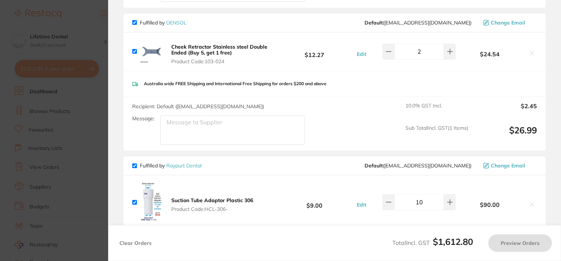
type input "5"
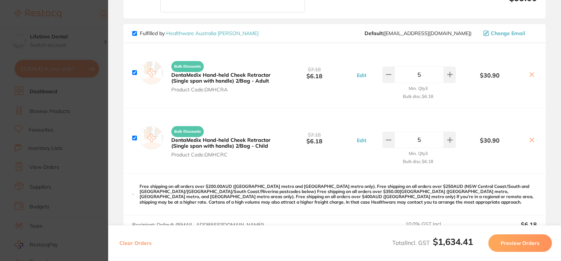
scroll to position [950, 0]
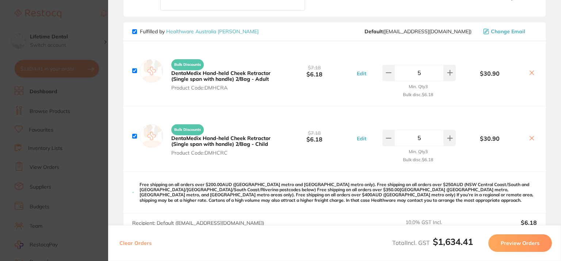
click at [529, 70] on icon at bounding box center [532, 73] width 6 height 6
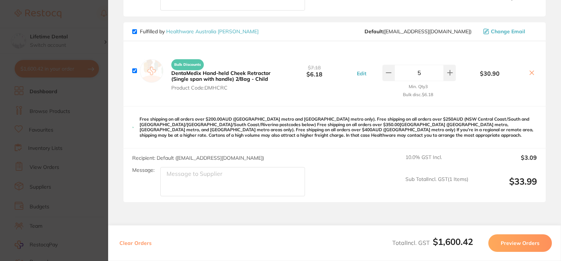
click at [530, 70] on icon at bounding box center [532, 73] width 6 height 6
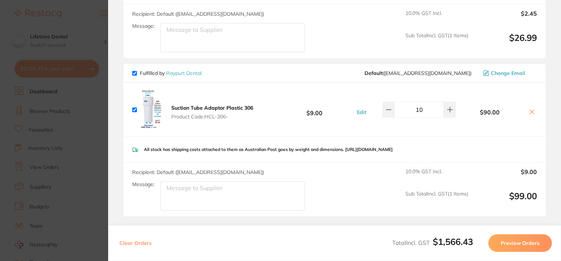
scroll to position [724, 0]
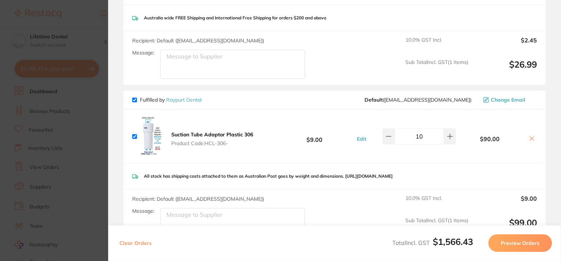
click at [531, 136] on icon at bounding box center [532, 138] width 4 height 4
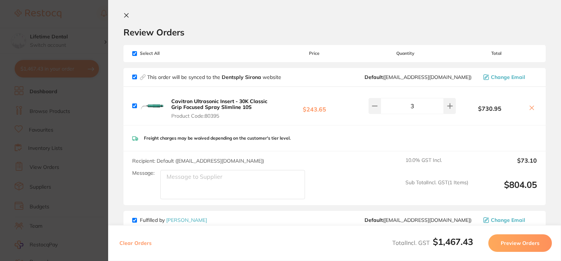
scroll to position [0, 0]
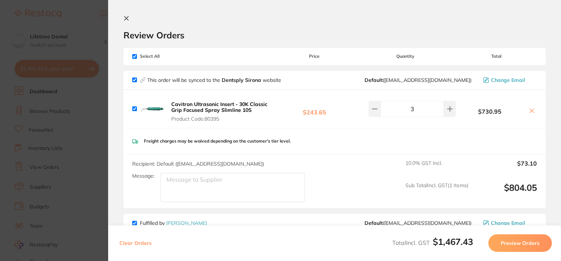
click at [97, 27] on section "Update RRP Set your pre negotiated price for this item. Item Agreed RRP (excl. …" at bounding box center [280, 130] width 561 height 261
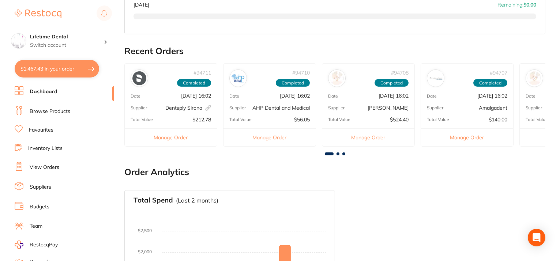
scroll to position [89, 0]
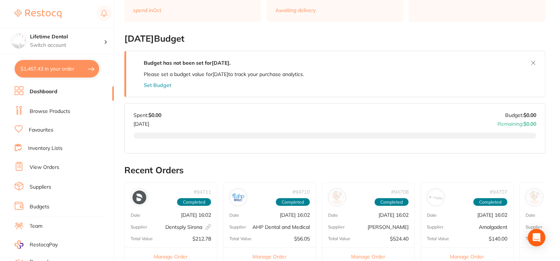
click at [77, 70] on button "$1,467.43 in your order" at bounding box center [57, 69] width 84 height 18
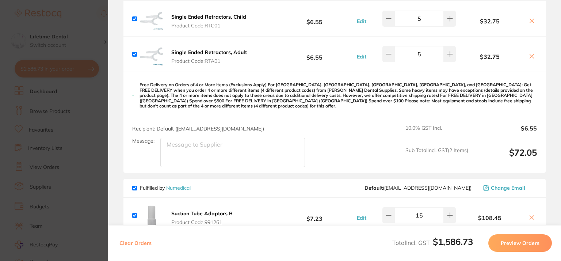
scroll to position [195, 0]
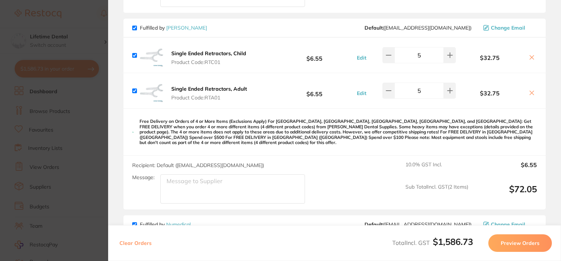
click at [530, 56] on icon at bounding box center [532, 57] width 4 height 4
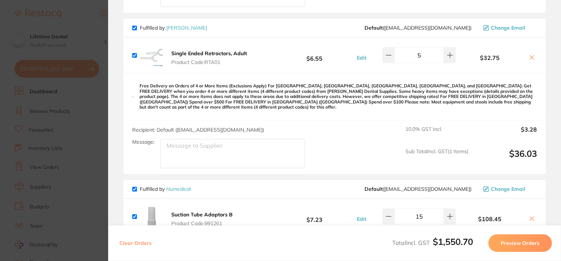
checkbox input "true"
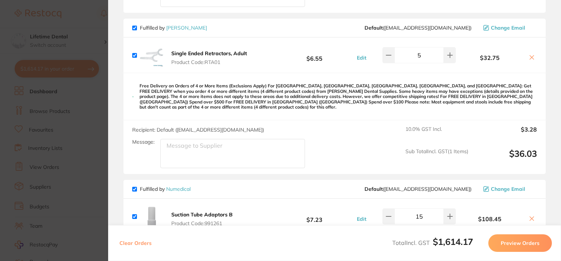
checkbox input "true"
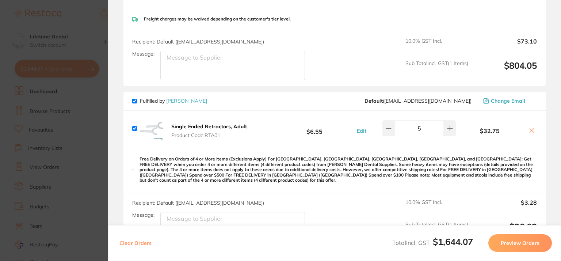
scroll to position [159, 0]
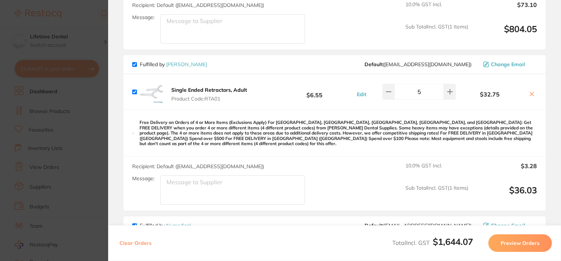
click at [530, 93] on icon at bounding box center [532, 94] width 4 height 4
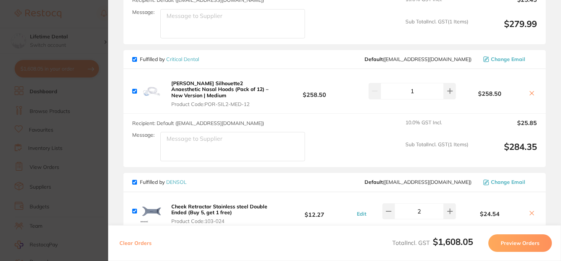
scroll to position [597, 0]
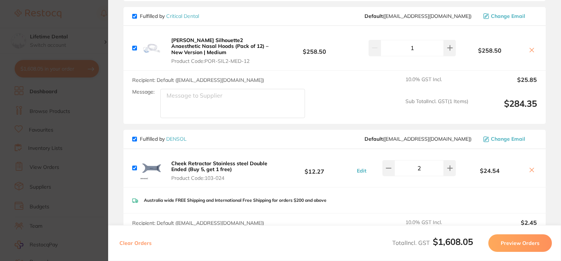
click at [94, 63] on section "Update RRP Set your pre negotiated price for this item. Item Agreed RRP (excl. …" at bounding box center [280, 130] width 561 height 261
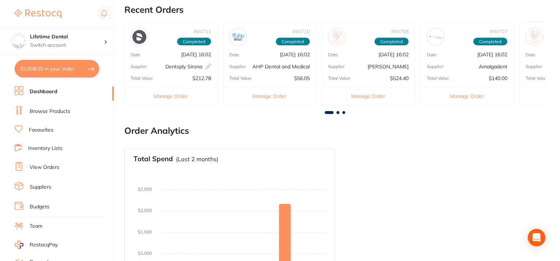
scroll to position [219, 0]
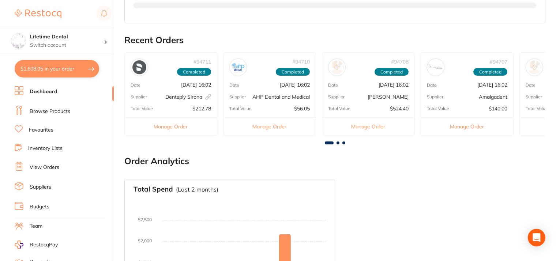
checkbox input "false"
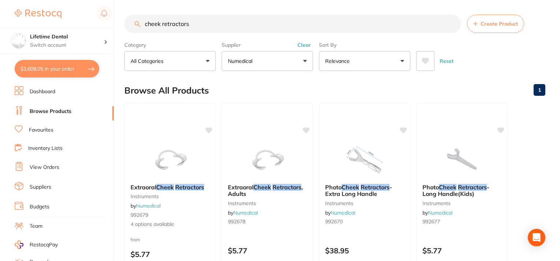
scroll to position [316, 0]
click at [218, 27] on input "cheek retractors" at bounding box center [292, 24] width 337 height 18
drag, startPoint x: 218, startPoint y: 27, endPoint x: 126, endPoint y: 31, distance: 92.6
click at [139, 30] on input "cheek retractors" at bounding box center [292, 24] width 337 height 18
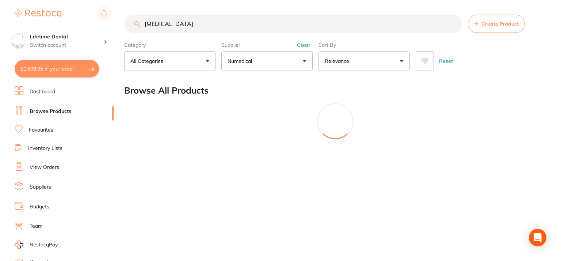
scroll to position [246, 0]
click at [238, 60] on p "Numedical" at bounding box center [241, 60] width 27 height 7
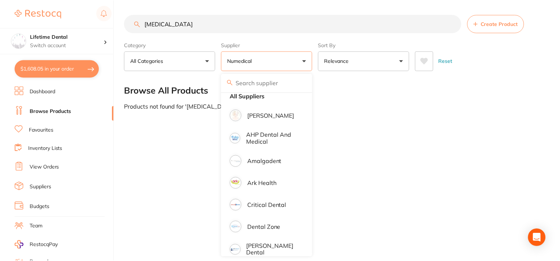
scroll to position [0, 0]
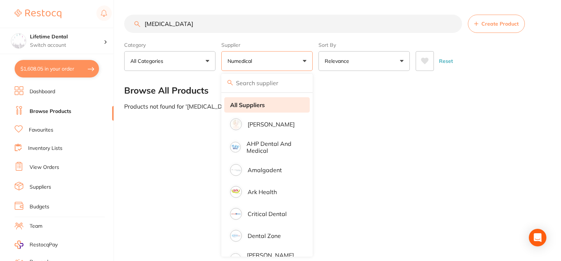
click at [266, 108] on li "All Suppliers" at bounding box center [267, 104] width 86 height 15
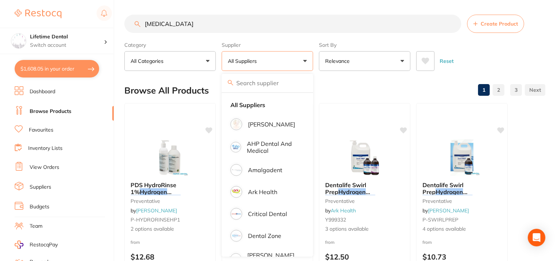
click at [503, 55] on div "Reset" at bounding box center [477, 58] width 123 height 26
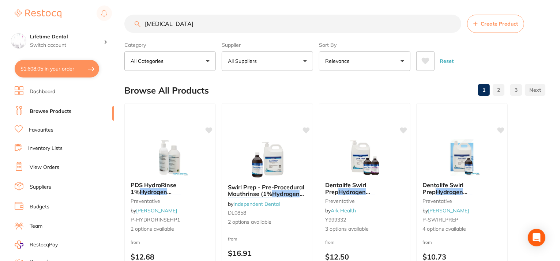
click at [246, 23] on input "hydrogen peroxide" at bounding box center [292, 24] width 337 height 18
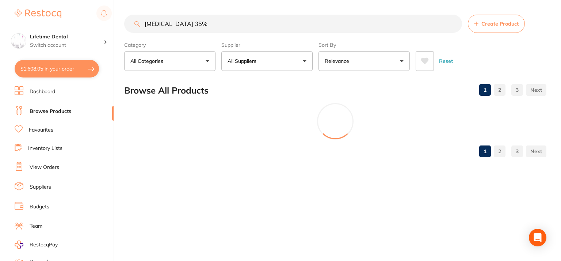
type input "hydrogen peroxide 35%"
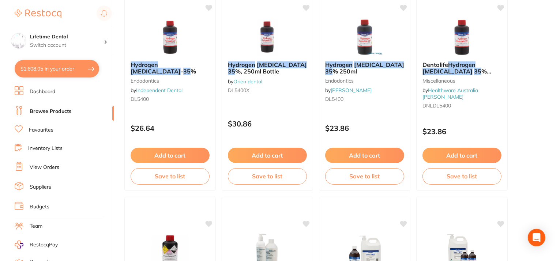
scroll to position [110, 0]
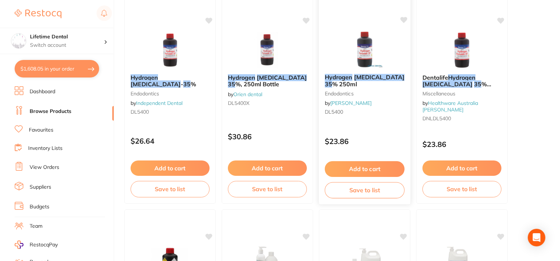
click at [341, 171] on button "Add to cart" at bounding box center [365, 169] width 80 height 16
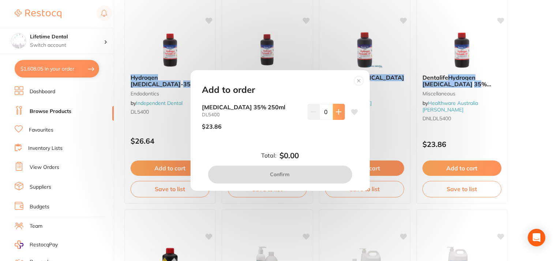
click at [337, 108] on button at bounding box center [339, 112] width 12 height 16
type input "1"
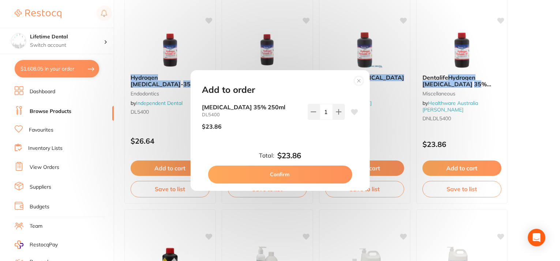
click at [311, 178] on button "Confirm" at bounding box center [280, 175] width 144 height 18
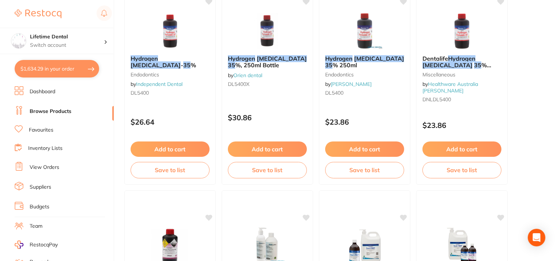
scroll to position [0, 0]
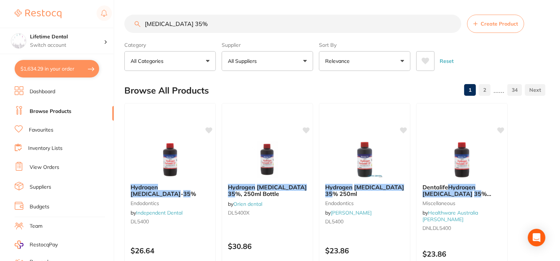
click at [232, 26] on input "hydrogen peroxide 35%" at bounding box center [292, 24] width 337 height 18
type input "h"
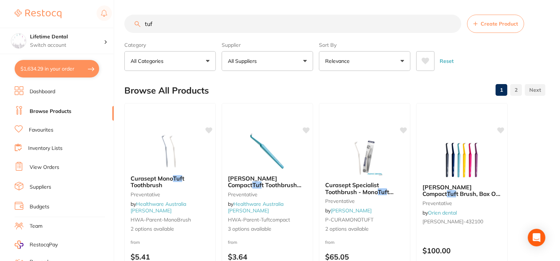
click at [257, 67] on button "All Suppliers" at bounding box center [267, 61] width 91 height 20
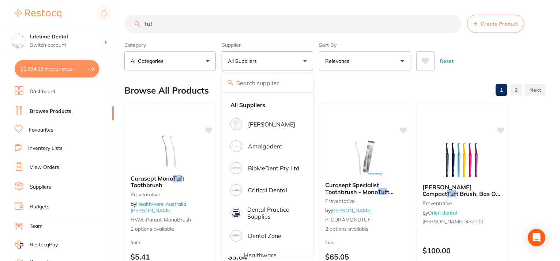
click at [249, 61] on p "All Suppliers" at bounding box center [244, 60] width 32 height 7
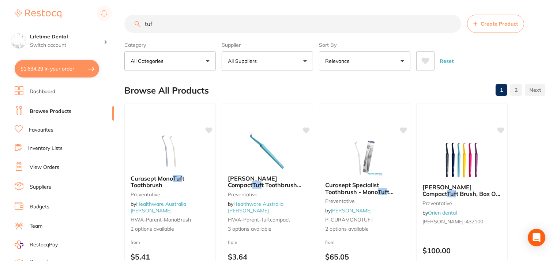
click at [224, 26] on input "tuf" at bounding box center [292, 24] width 337 height 18
type input "t"
click at [231, 61] on p "All Suppliers" at bounding box center [244, 60] width 32 height 7
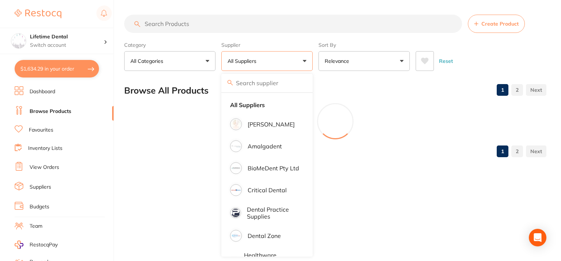
click at [262, 62] on span at bounding box center [261, 61] width 3 height 3
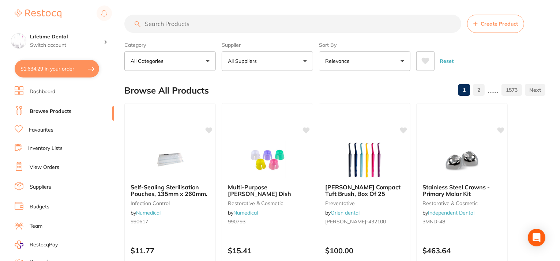
click at [262, 62] on span at bounding box center [261, 61] width 3 height 3
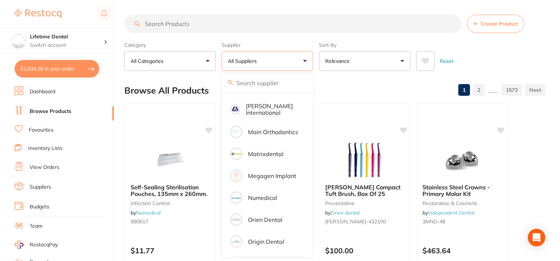
scroll to position [548, 0]
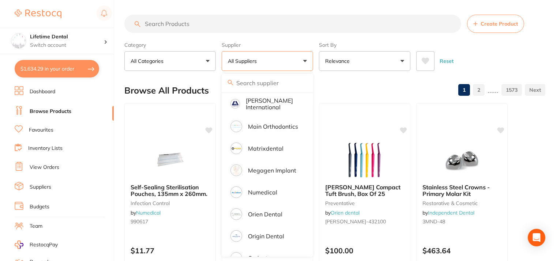
click at [269, 189] on p "Numedical" at bounding box center [262, 192] width 29 height 7
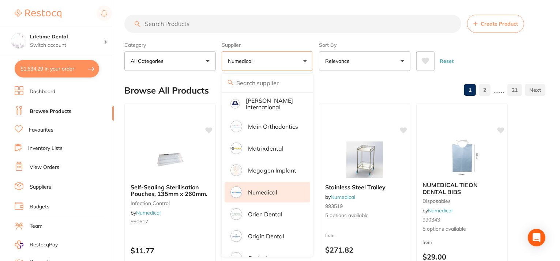
click at [225, 22] on input "search" at bounding box center [292, 24] width 337 height 18
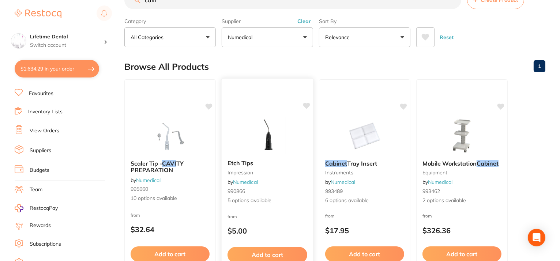
scroll to position [73, 0]
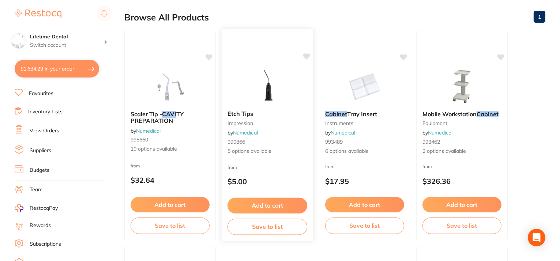
click at [275, 135] on div "Etch Tips impression by Numedical 990866 5 options available" at bounding box center [267, 133] width 91 height 56
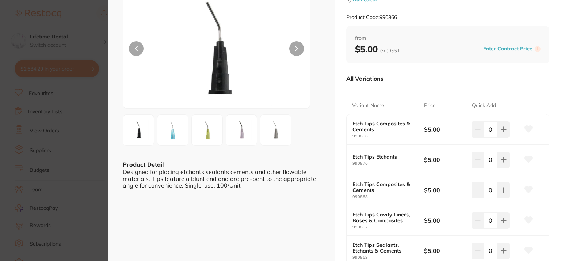
scroll to position [37, 0]
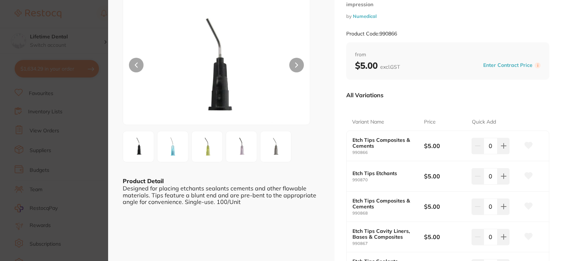
click at [166, 146] on img at bounding box center [173, 146] width 26 height 26
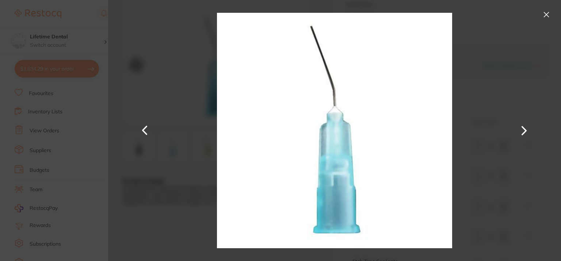
click at [548, 15] on button at bounding box center [547, 15] width 12 height 12
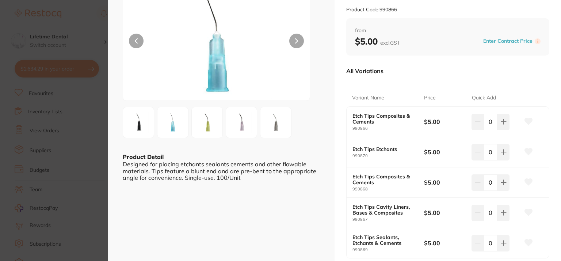
scroll to position [73, 0]
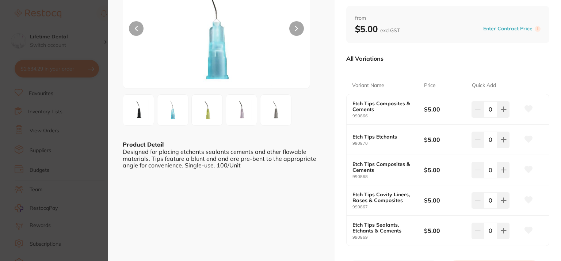
click at [387, 195] on b "Etch Tips Cavity Liners, Bases & Composites" at bounding box center [385, 198] width 64 height 12
click at [274, 108] on img at bounding box center [276, 110] width 26 height 26
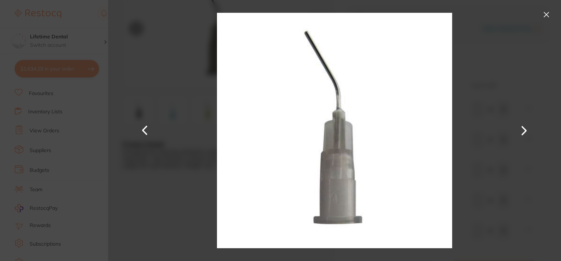
click at [544, 15] on button at bounding box center [547, 15] width 12 height 12
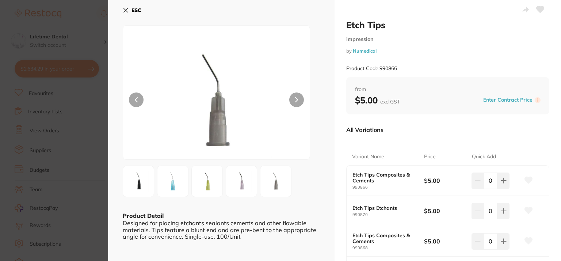
scroll to position [0, 0]
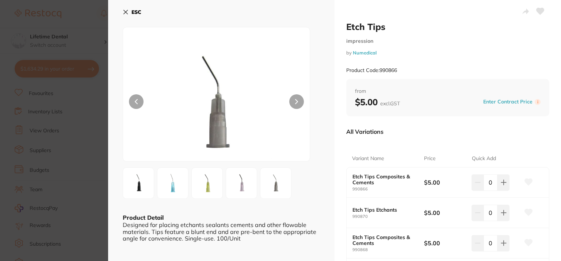
click at [128, 12] on icon at bounding box center [126, 12] width 6 height 6
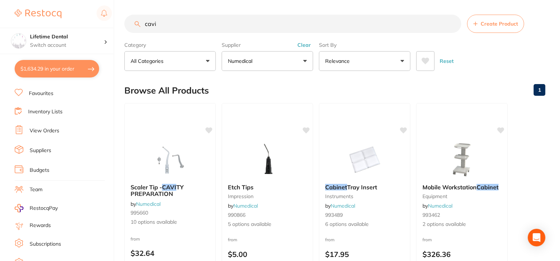
click at [168, 23] on input "cavi" at bounding box center [292, 24] width 337 height 18
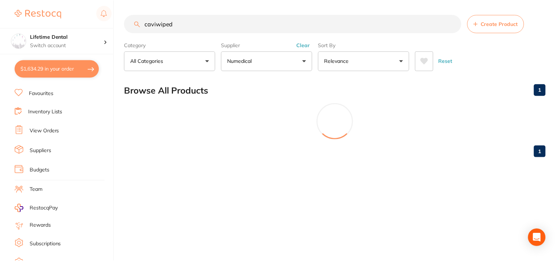
scroll to position [23, 0]
type input "c"
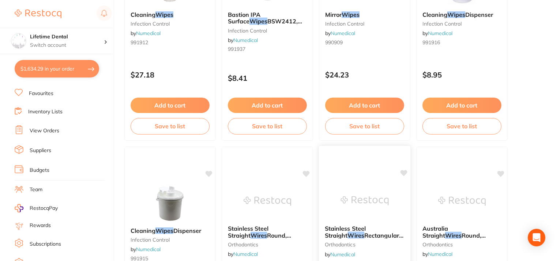
scroll to position [0, 0]
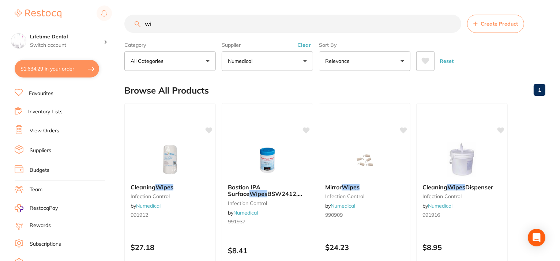
type input "w"
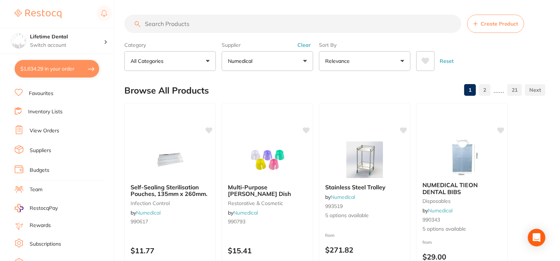
scroll to position [561, 0]
click at [191, 19] on input "search" at bounding box center [292, 24] width 337 height 18
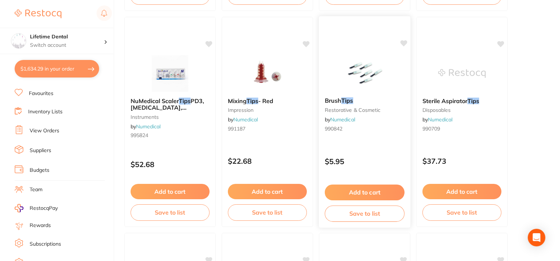
scroll to position [1828, 0]
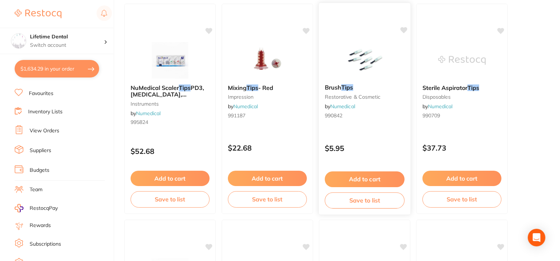
type input "ultracal tips"
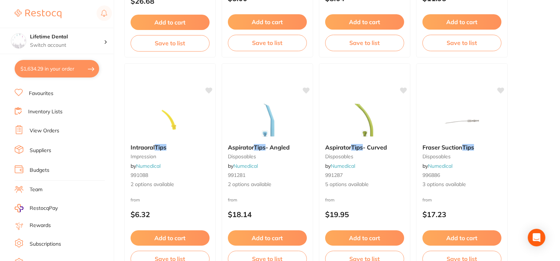
scroll to position [0, 0]
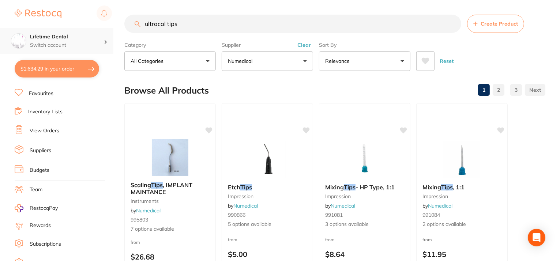
drag, startPoint x: 190, startPoint y: 23, endPoint x: 110, endPoint y: 30, distance: 80.4
click at [110, 30] on div "$1,634.29 Lifetime Dental Switch account Lifetime Dental $1,634.29 in your orde…" at bounding box center [280, 130] width 560 height 261
paste input "NaviTips"
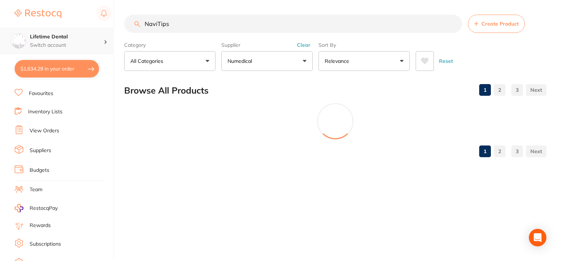
type input "NaviTips"
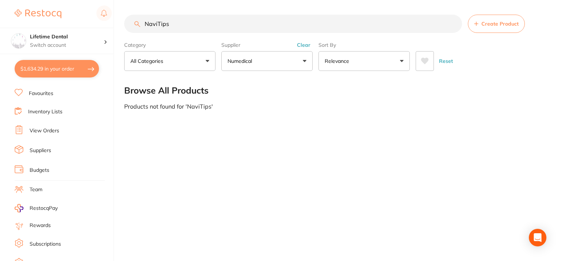
click at [288, 65] on button "Numedical" at bounding box center [267, 61] width 91 height 20
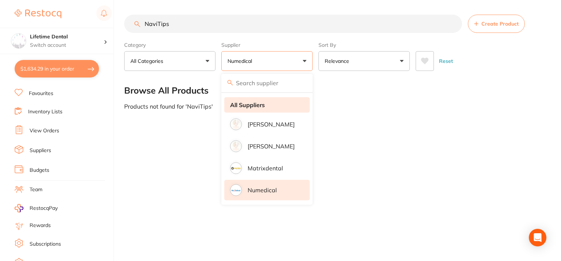
click at [265, 104] on li "All Suppliers" at bounding box center [267, 104] width 86 height 15
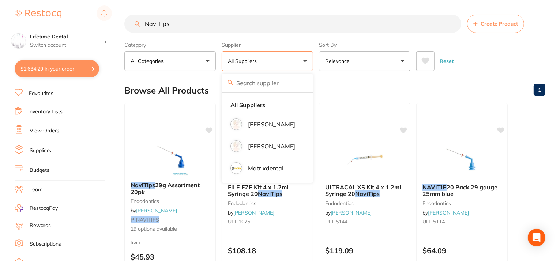
click at [485, 78] on div "Browse All Products 1" at bounding box center [334, 90] width 421 height 24
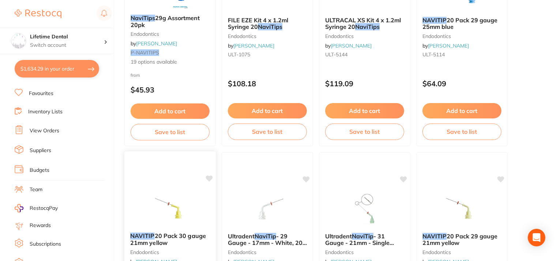
scroll to position [73, 0]
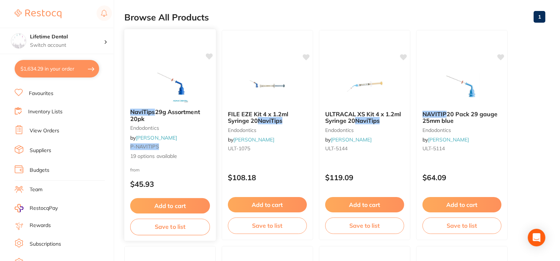
click at [174, 226] on button "Save to list" at bounding box center [170, 227] width 80 height 16
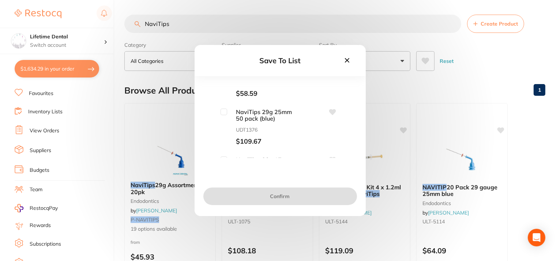
scroll to position [0, 0]
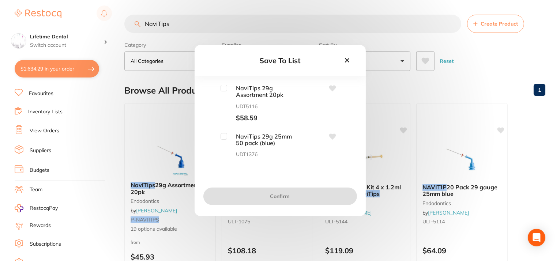
click at [347, 63] on icon at bounding box center [347, 60] width 8 height 8
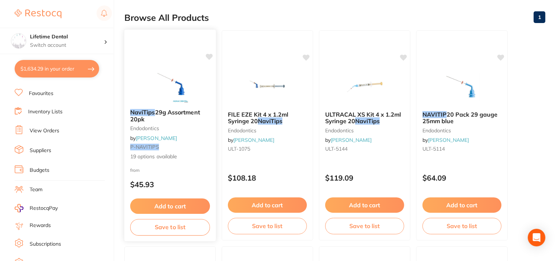
scroll to position [73, 0]
click at [166, 204] on button "Add to cart" at bounding box center [170, 206] width 80 height 16
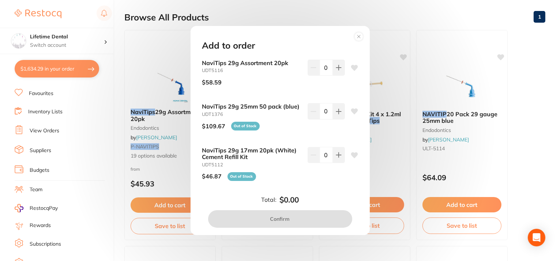
drag, startPoint x: 304, startPoint y: 37, endPoint x: 323, endPoint y: 32, distance: 19.9
click at [323, 32] on div "Add to order NaviTips 29g Assortment 20pk UDT5116 $58.59 0 NaviTips 29g 25mm 50…" at bounding box center [279, 130] width 179 height 209
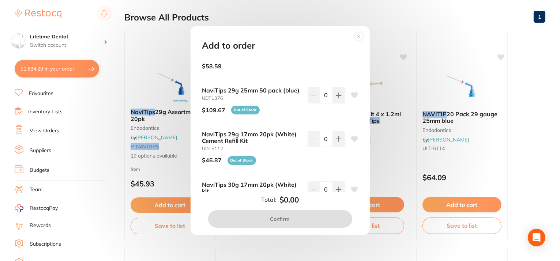
scroll to position [0, 0]
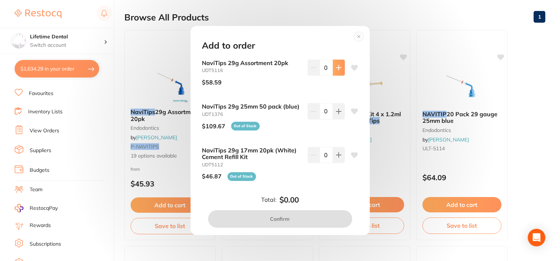
click at [333, 70] on button at bounding box center [339, 68] width 12 height 16
type input "1"
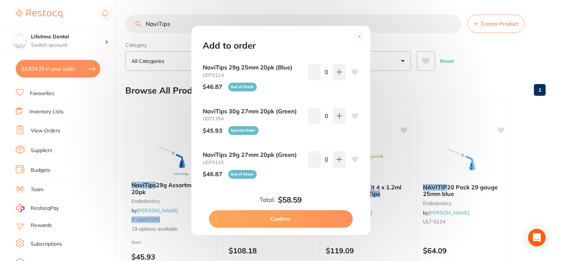
scroll to position [765, 0]
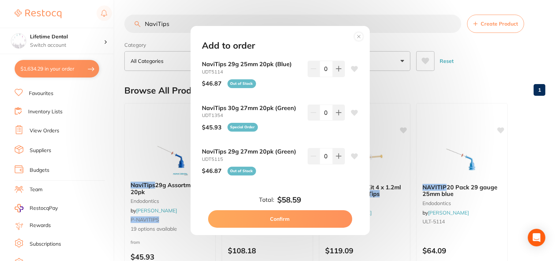
click at [281, 220] on button "Confirm" at bounding box center [280, 219] width 144 height 18
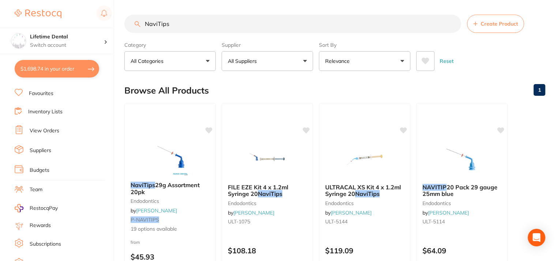
click at [41, 69] on button "$1,698.74 in your order" at bounding box center [57, 69] width 84 height 18
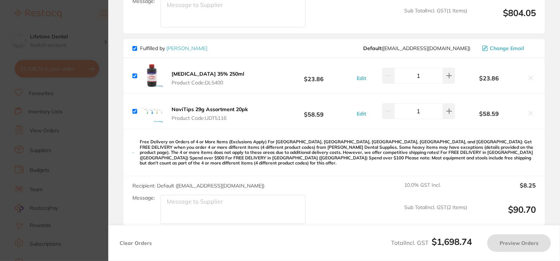
checkbox input "true"
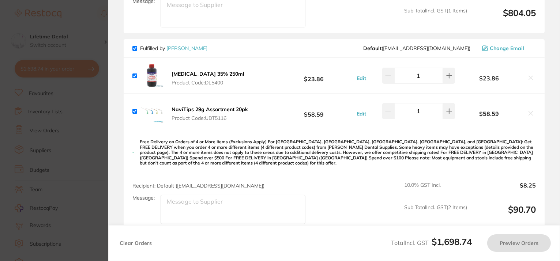
checkbox input "true"
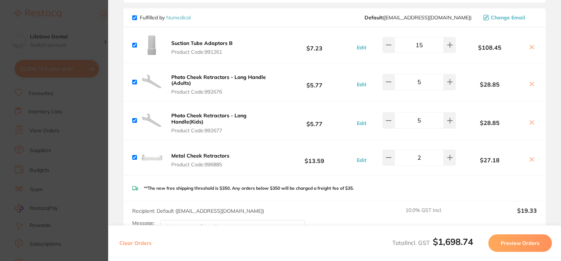
scroll to position [256, 0]
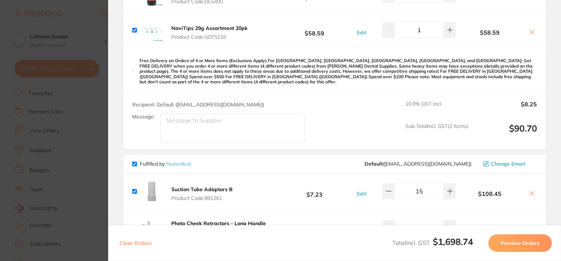
click at [133, 162] on input "checkbox" at bounding box center [134, 164] width 5 height 5
checkbox input "false"
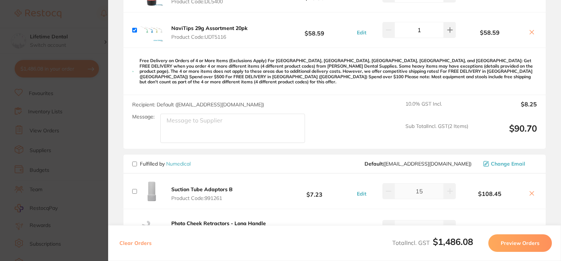
checkbox input "false"
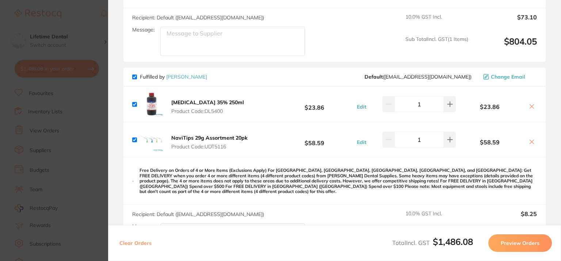
scroll to position [73, 0]
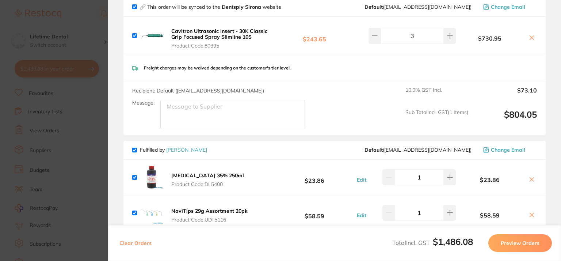
click at [135, 151] on input "checkbox" at bounding box center [134, 150] width 5 height 5
checkbox input "false"
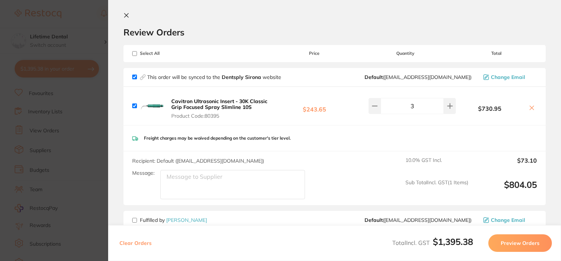
scroll to position [0, 0]
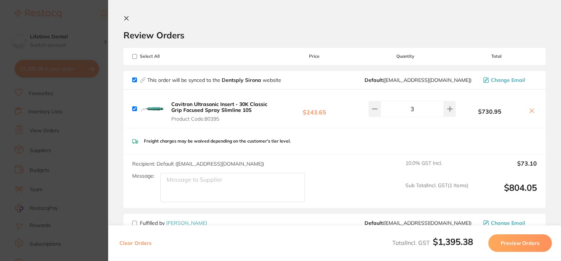
click at [135, 79] on input "checkbox" at bounding box center [134, 79] width 5 height 5
checkbox input "false"
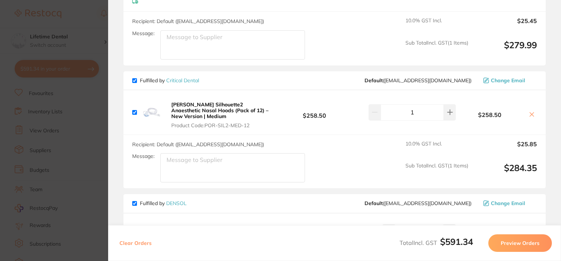
scroll to position [731, 0]
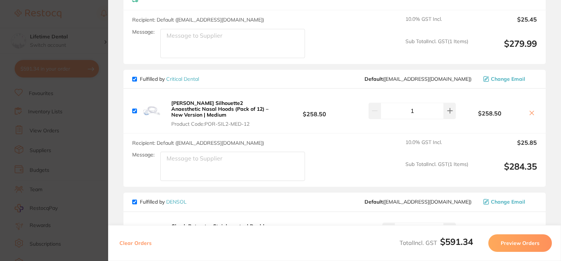
click at [136, 77] on input "checkbox" at bounding box center [134, 79] width 5 height 5
checkbox input "false"
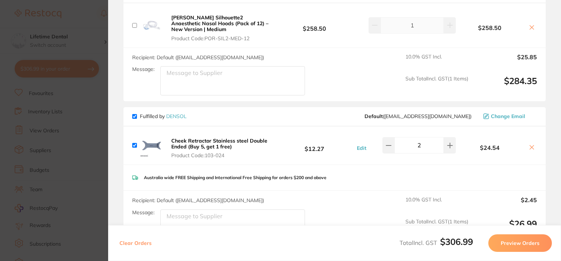
scroll to position [841, 0]
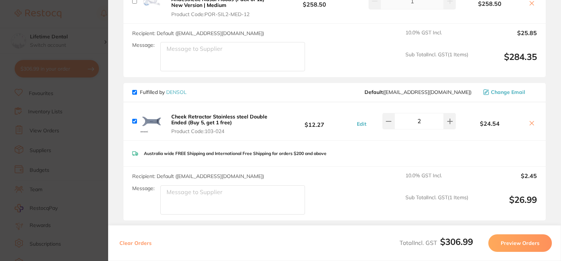
click at [135, 90] on input "checkbox" at bounding box center [134, 92] width 5 height 5
checkbox input "false"
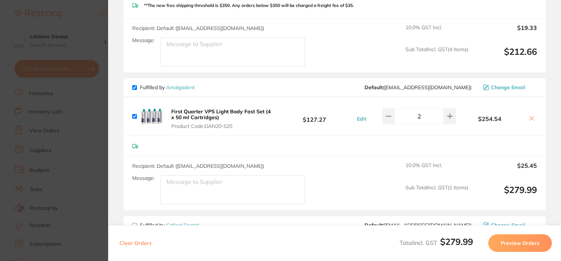
scroll to position [585, 0]
click at [515, 243] on button "Preview Orders" at bounding box center [521, 243] width 64 height 18
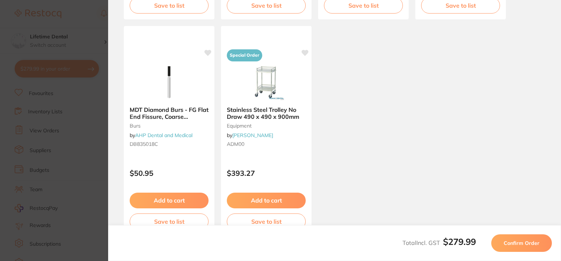
scroll to position [496, 0]
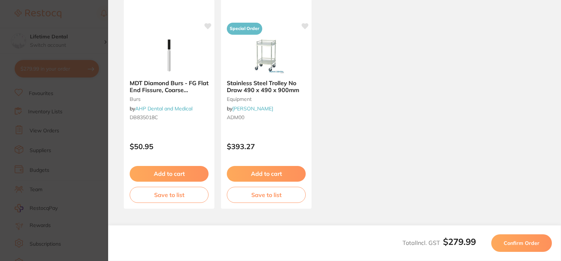
click at [506, 241] on span "Confirm Order" at bounding box center [522, 243] width 36 height 7
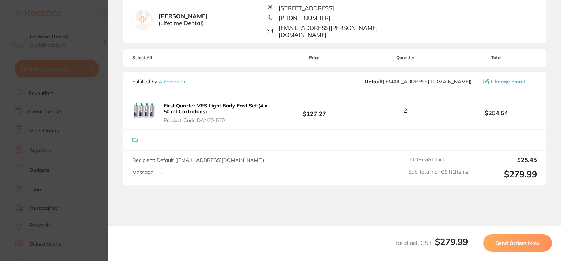
scroll to position [73, 0]
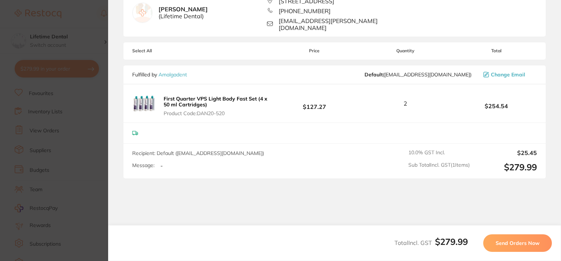
click at [519, 241] on span "Send Orders Now" at bounding box center [518, 243] width 44 height 7
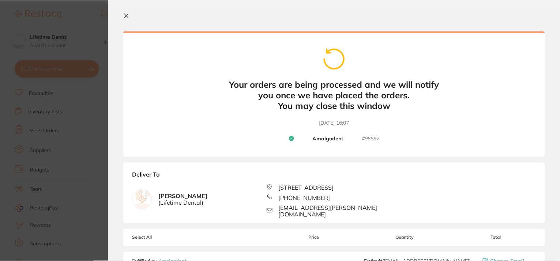
scroll to position [0, 0]
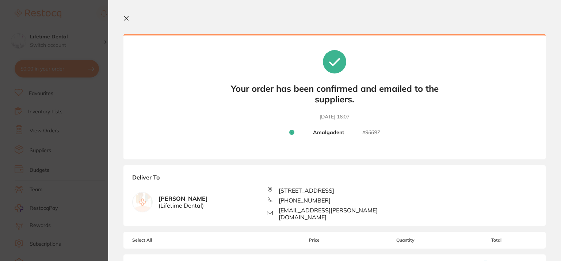
click at [126, 18] on icon at bounding box center [127, 18] width 6 height 6
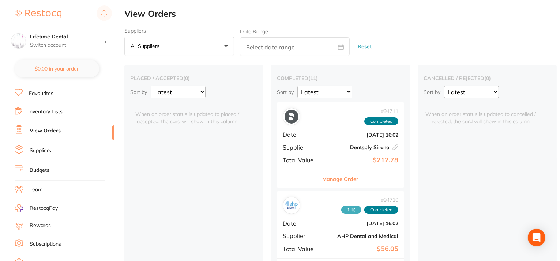
checkbox input "false"
